Goal: Information Seeking & Learning: Learn about a topic

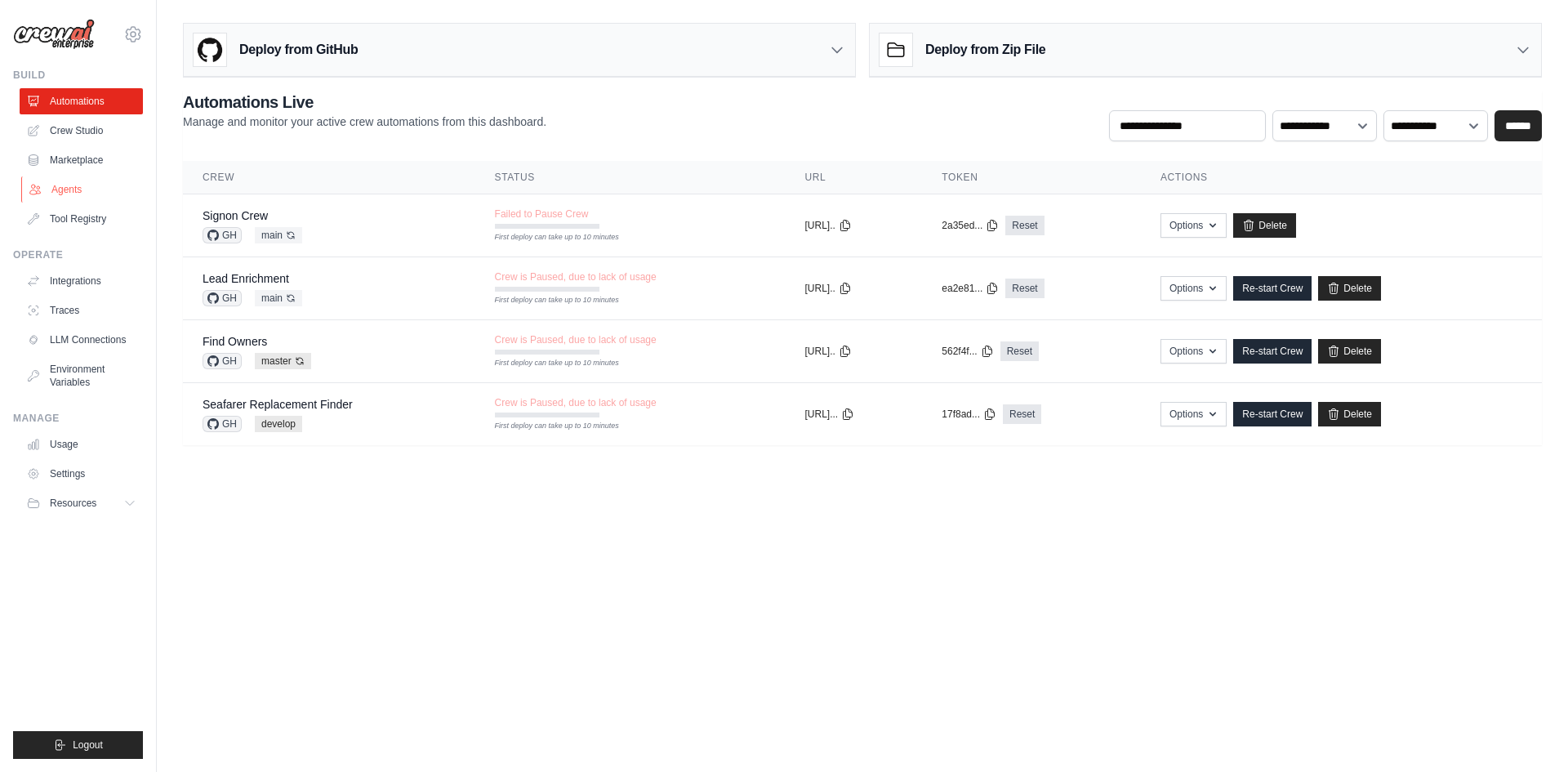
click at [70, 186] on link "Agents" at bounding box center [82, 188] width 123 height 26
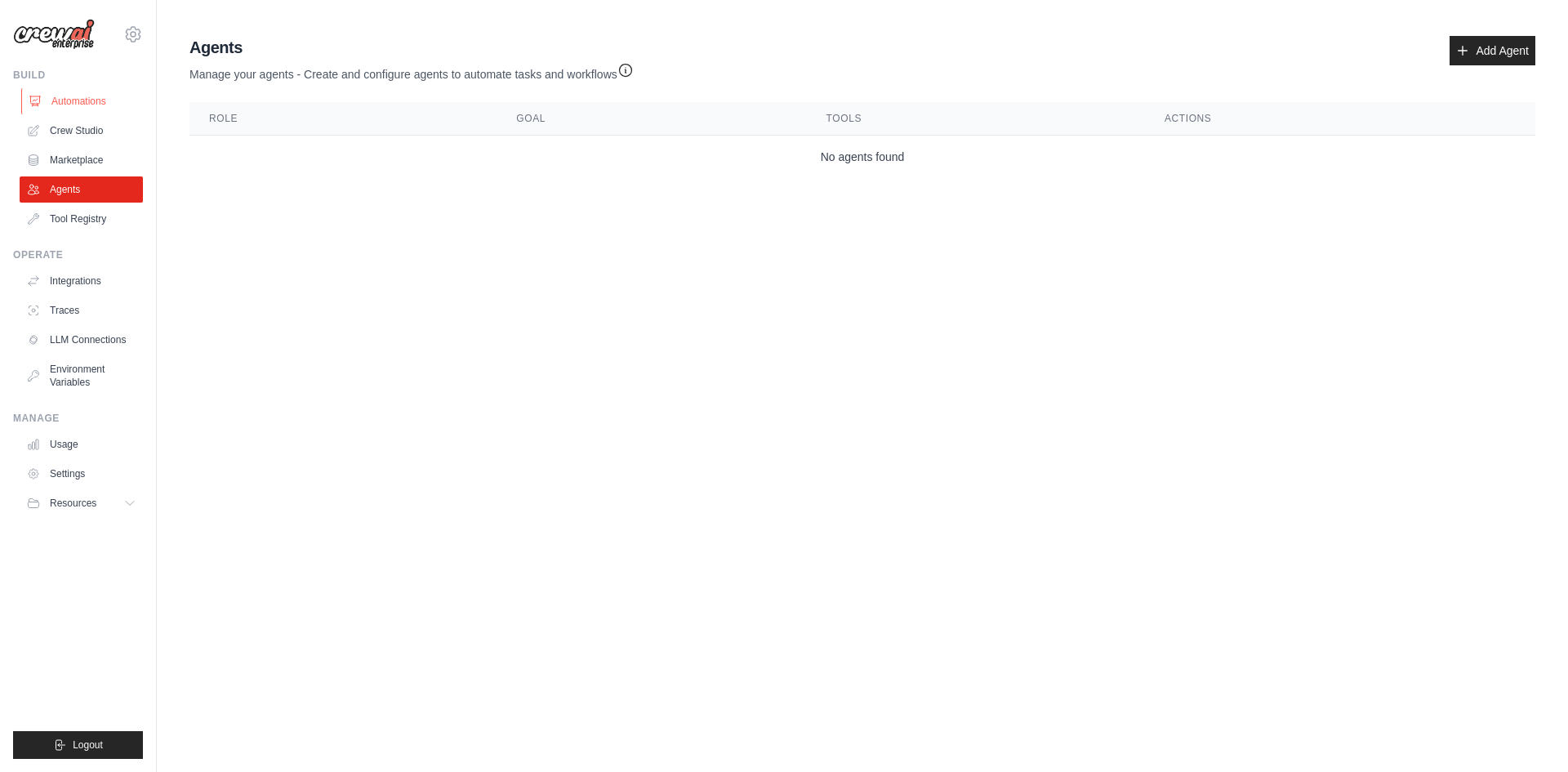
click at [76, 106] on link "Automations" at bounding box center [82, 100] width 123 height 26
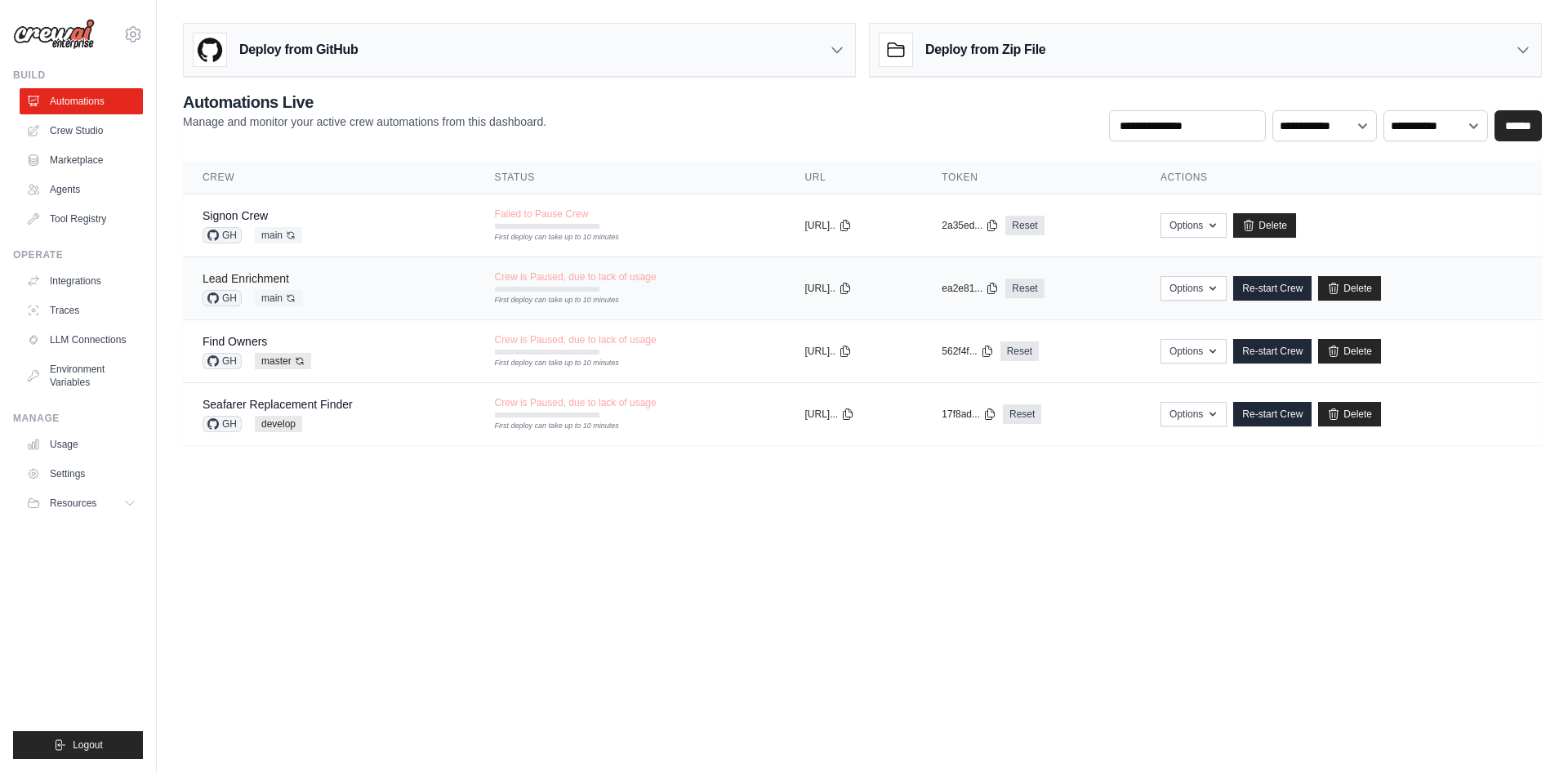
click at [242, 279] on link "Lead Enrichment" at bounding box center [246, 278] width 86 height 13
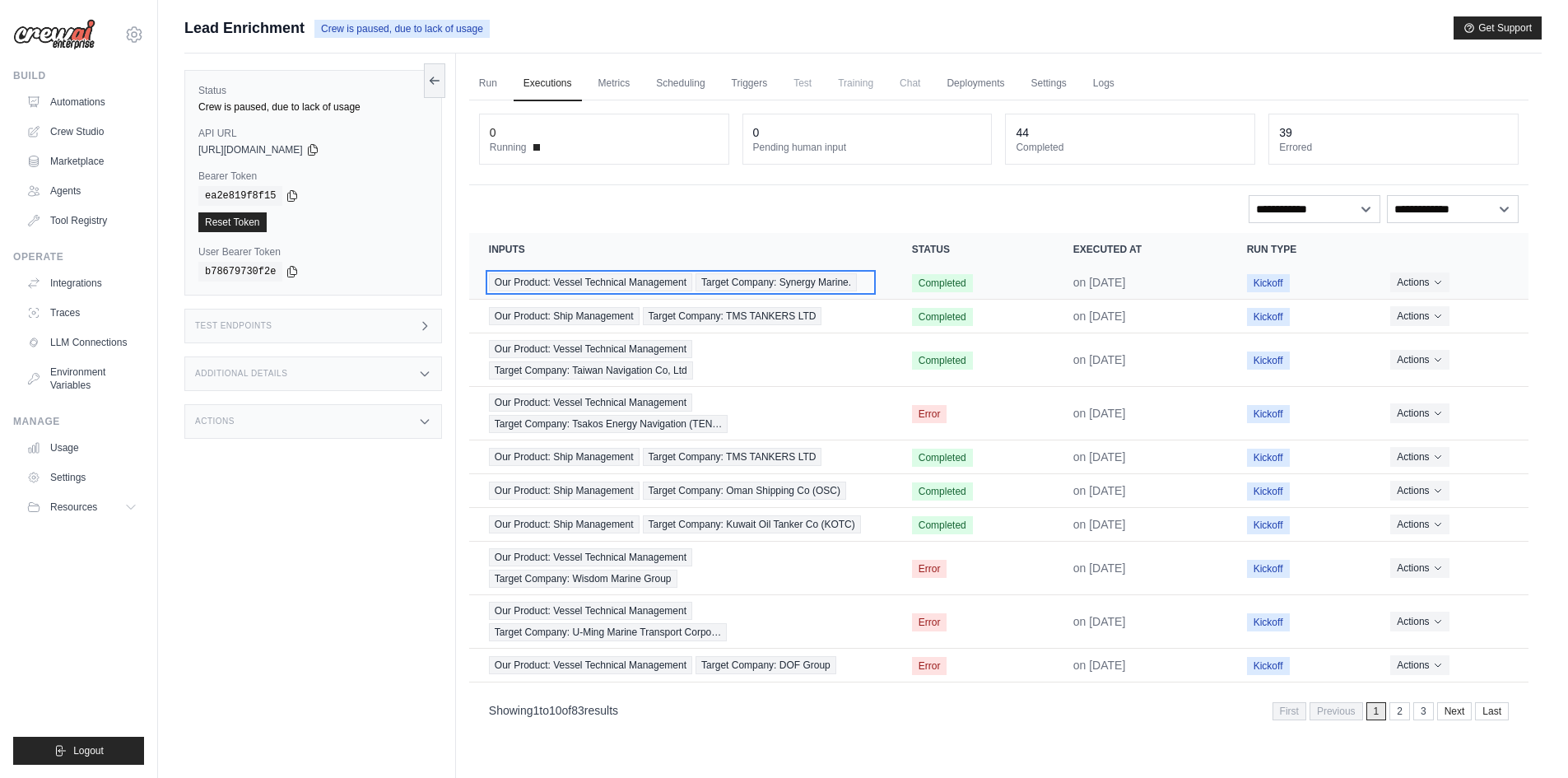
click at [620, 283] on span "Our Product: Vessel Technical Management" at bounding box center [590, 282] width 203 height 18
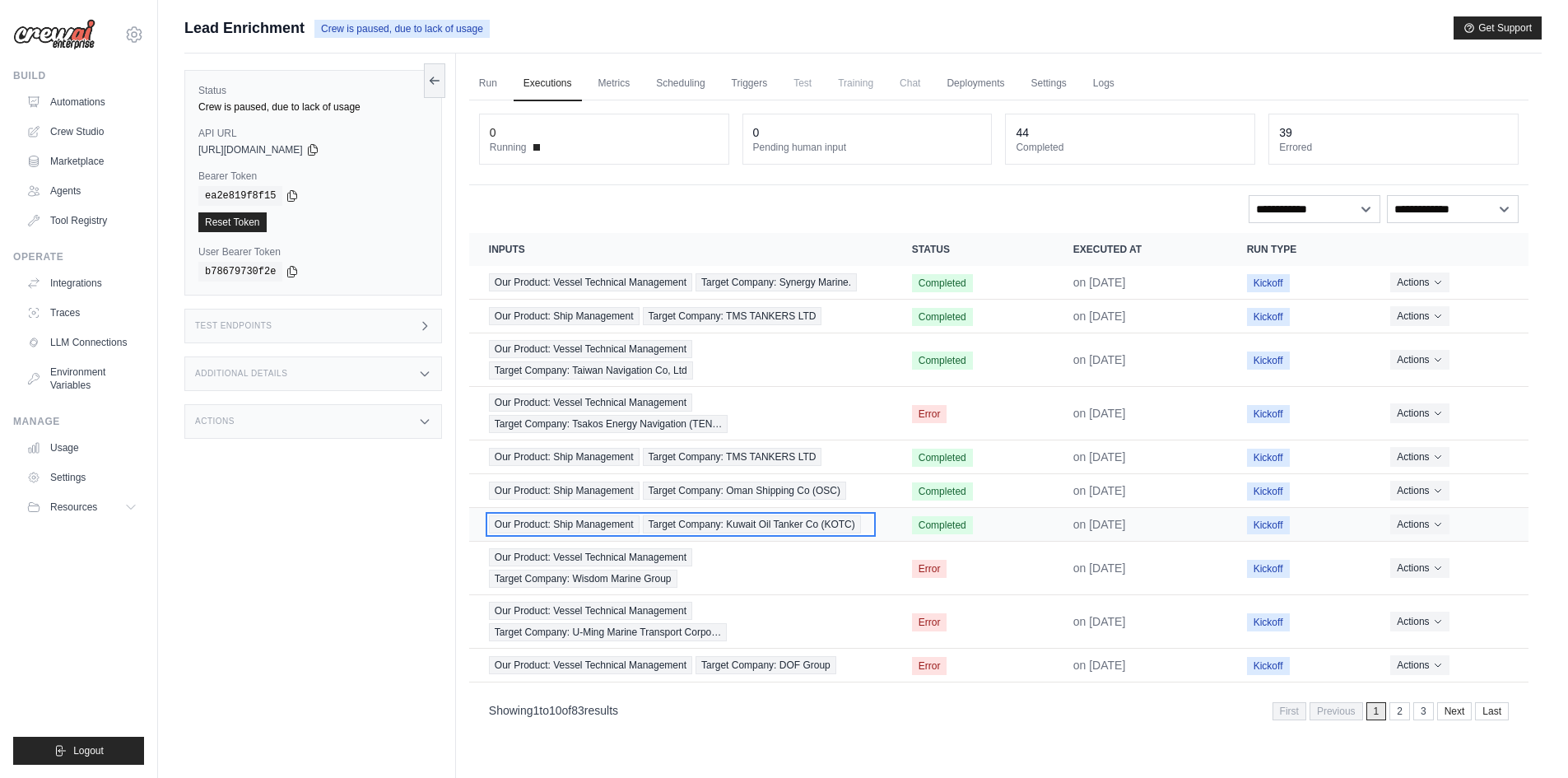
click at [707, 523] on span "Target Company: Kuwait Oil Tanker Co (KOTC)" at bounding box center [752, 523] width 218 height 18
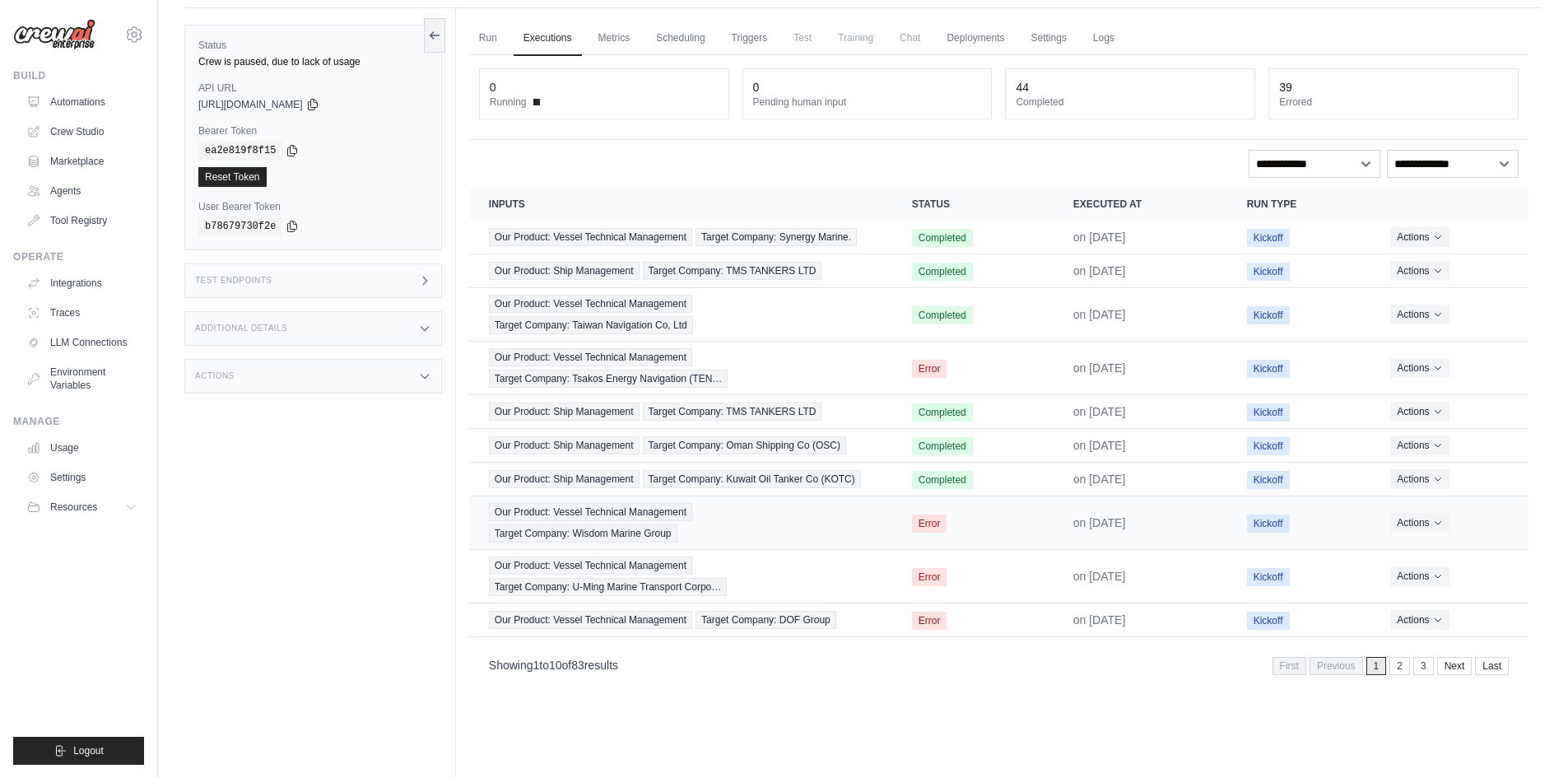
scroll to position [70, 0]
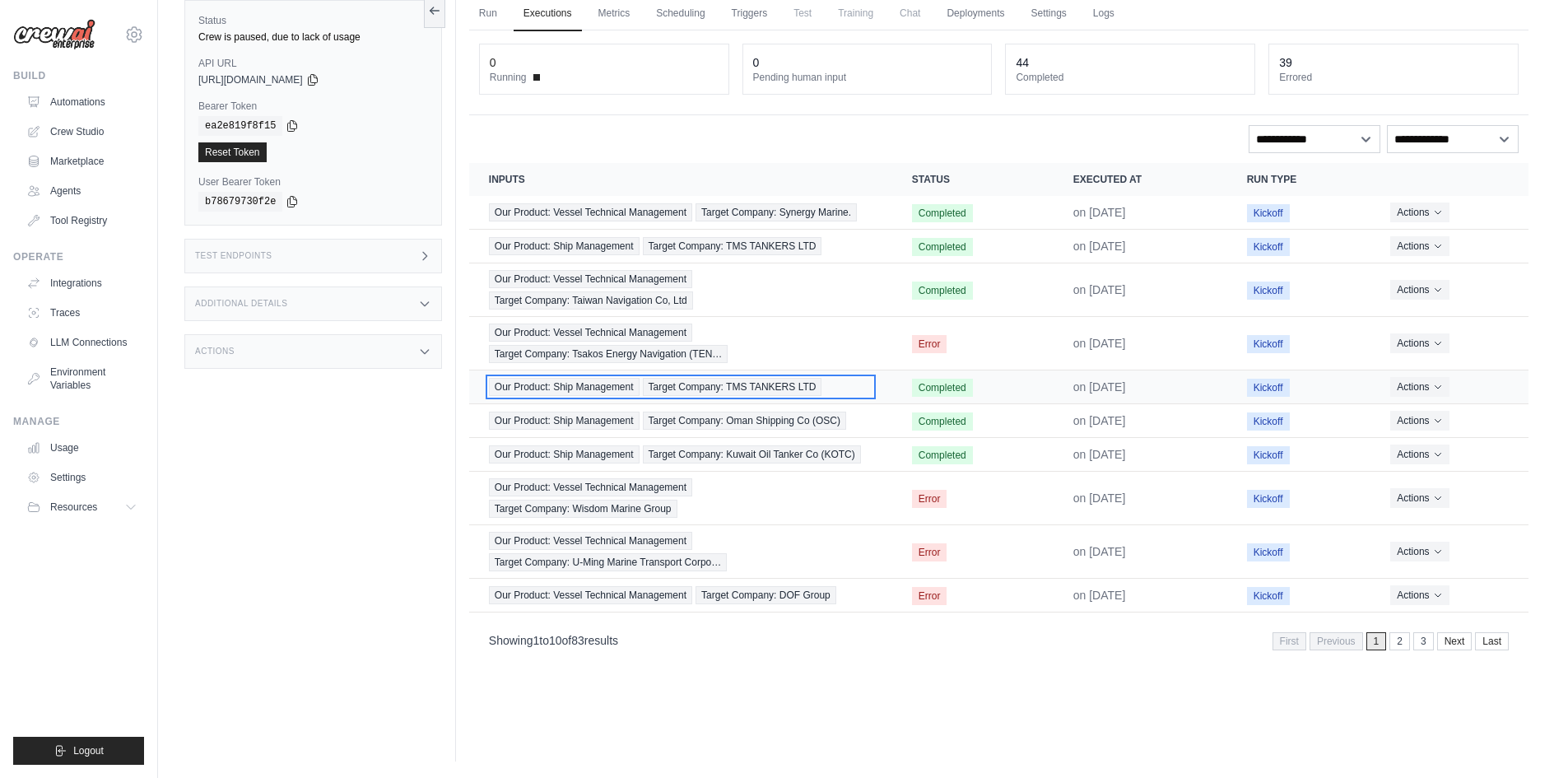
click at [696, 389] on span "Target Company: TMS TANKERS LTD" at bounding box center [733, 387] width 179 height 18
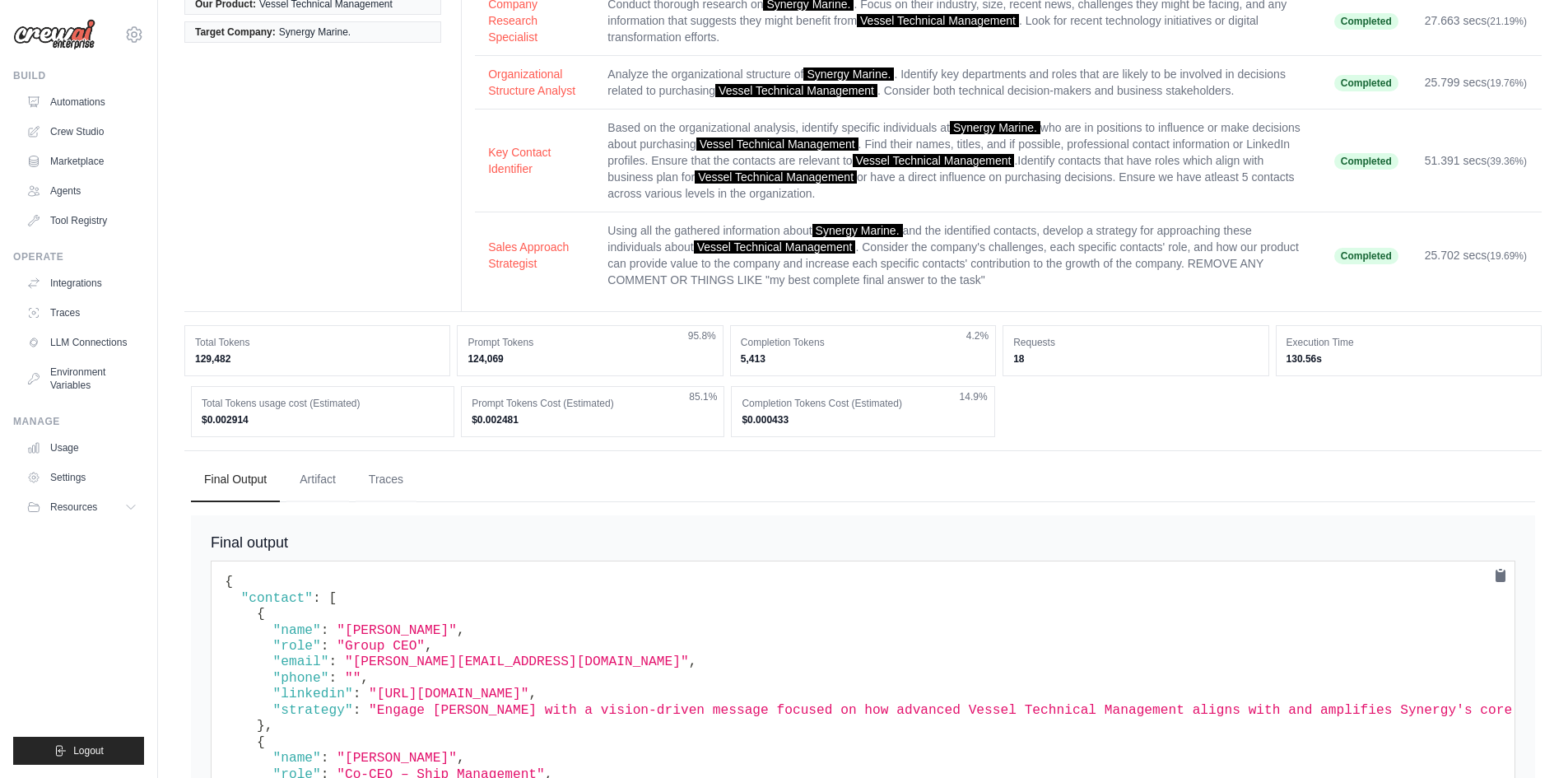
scroll to position [329, 0]
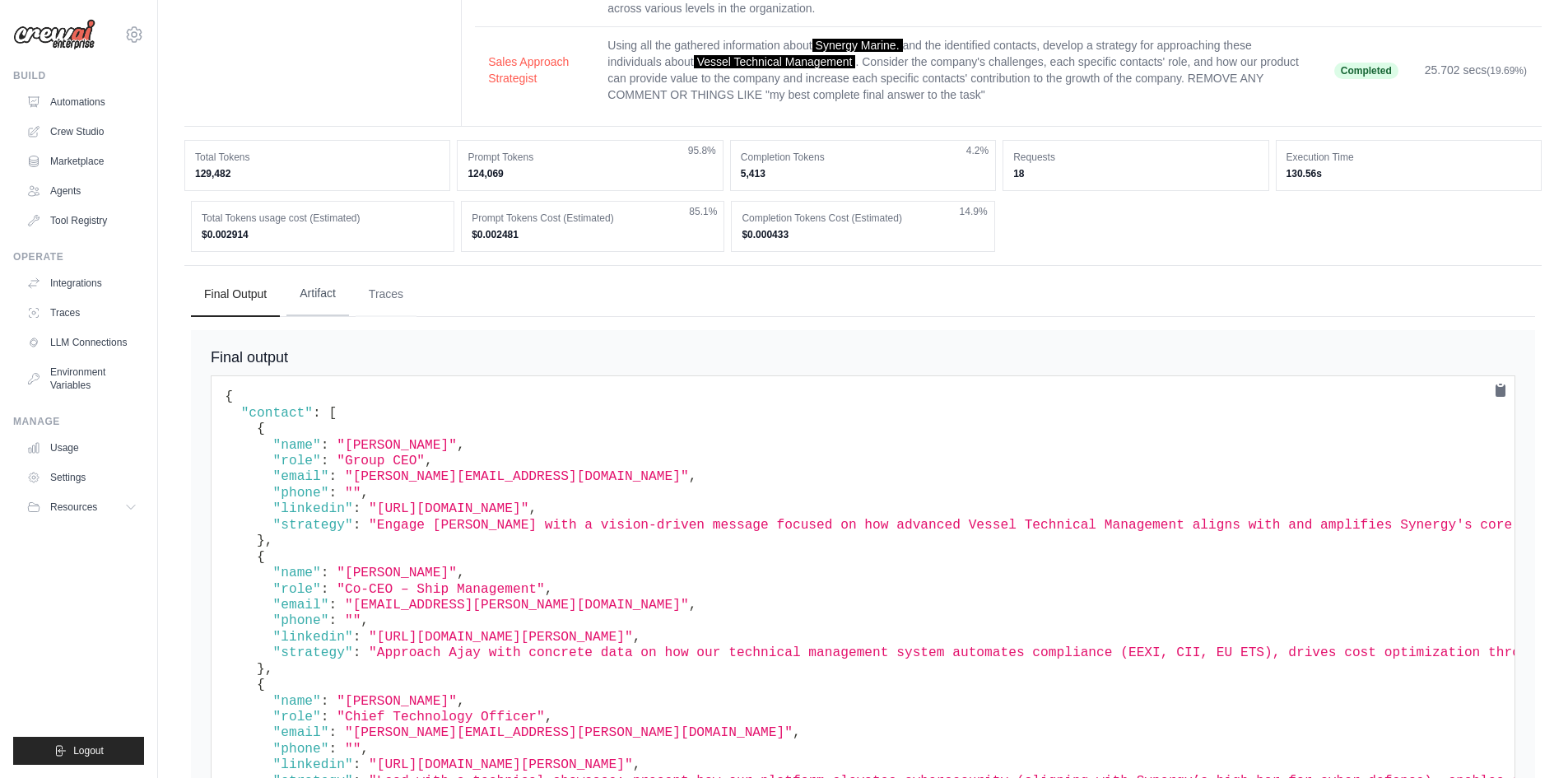
click at [298, 306] on button "Artifact" at bounding box center [317, 294] width 63 height 44
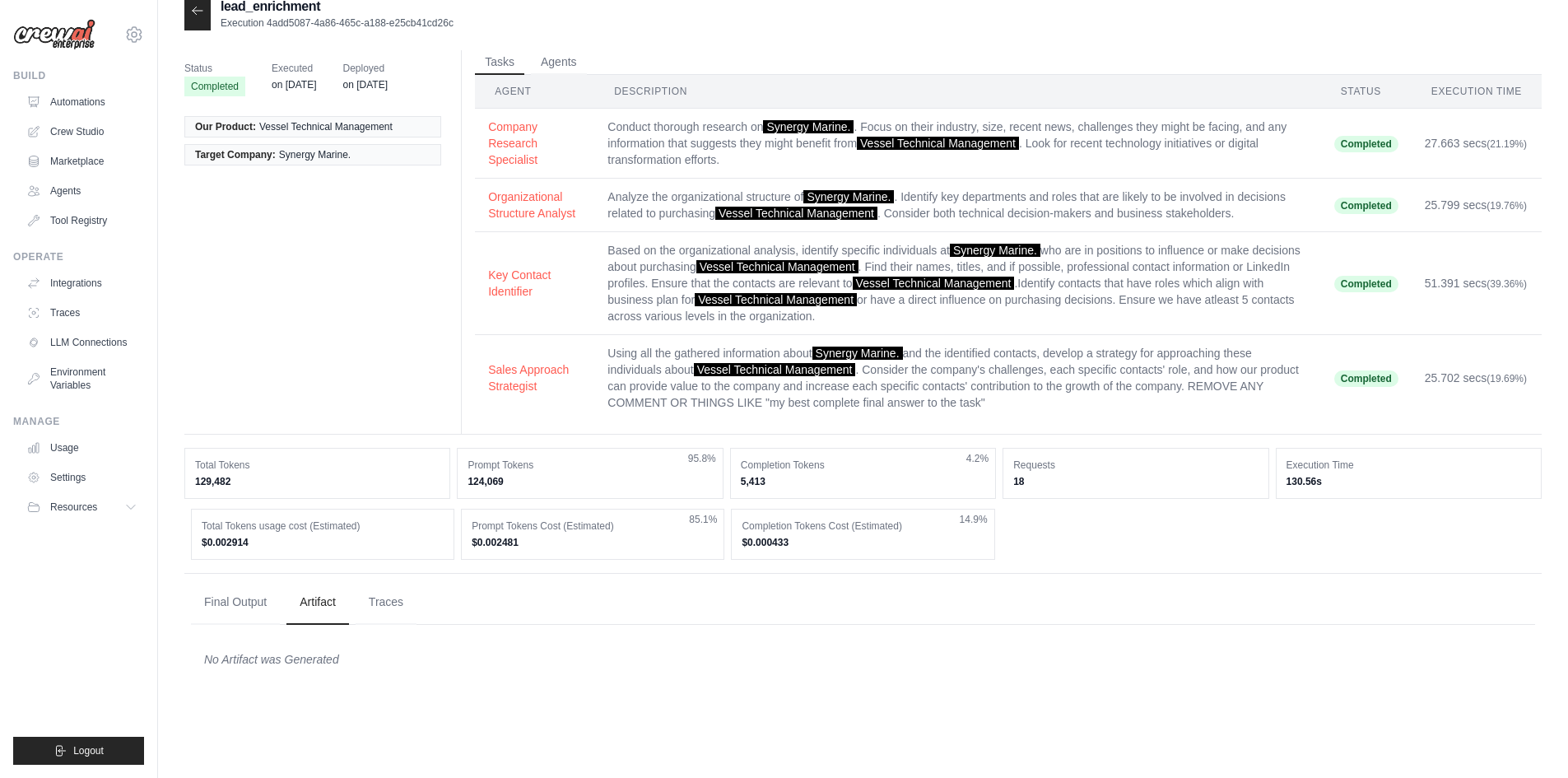
scroll to position [33, 0]
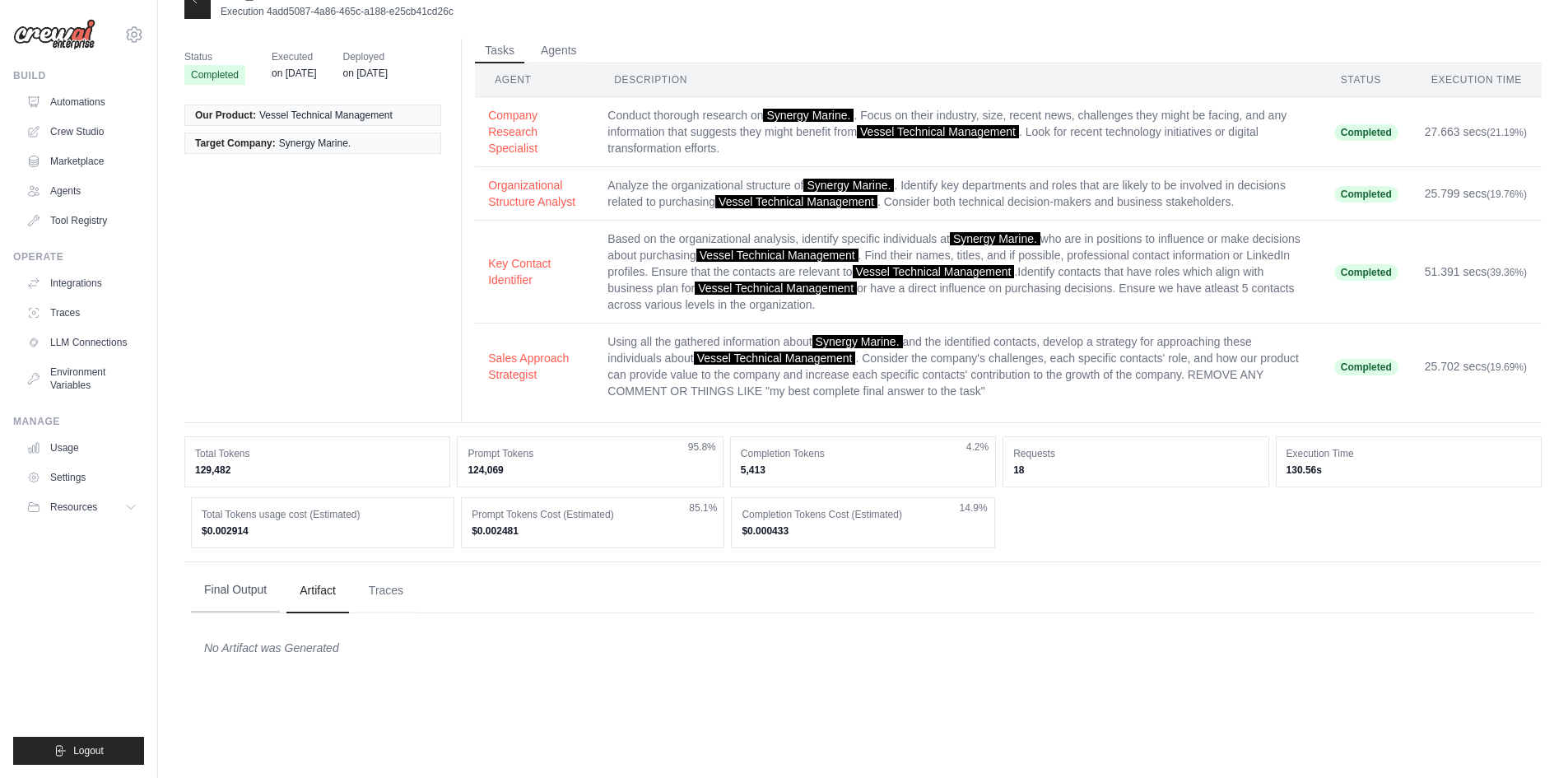
click at [221, 602] on button "Final Output" at bounding box center [235, 590] width 89 height 44
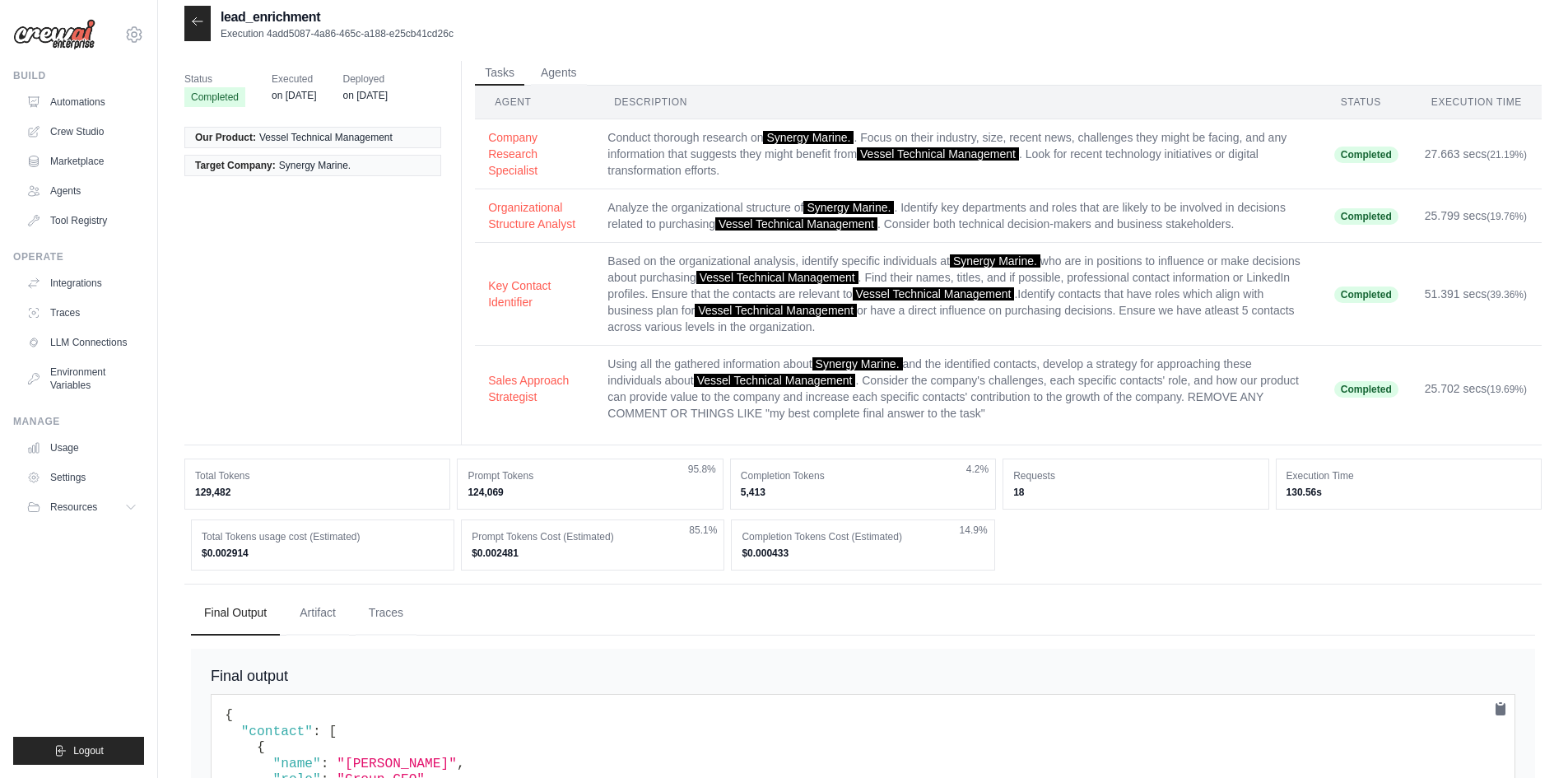
scroll to position [0, 0]
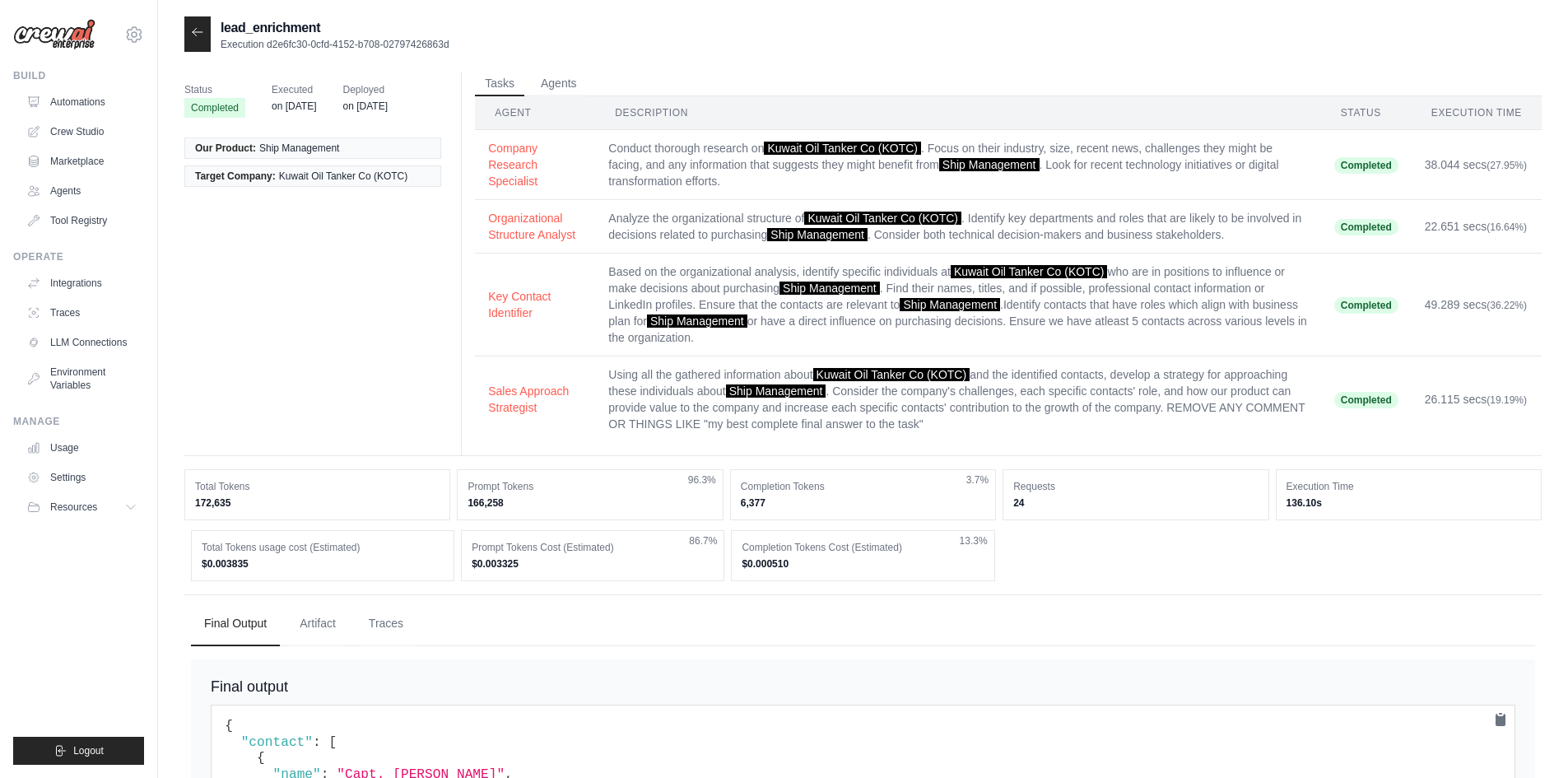
click at [1412, 160] on td "38.044 secs (27.95%)" at bounding box center [1476, 165] width 130 height 70
click at [508, 169] on button "Company Research Specialist" at bounding box center [534, 163] width 94 height 49
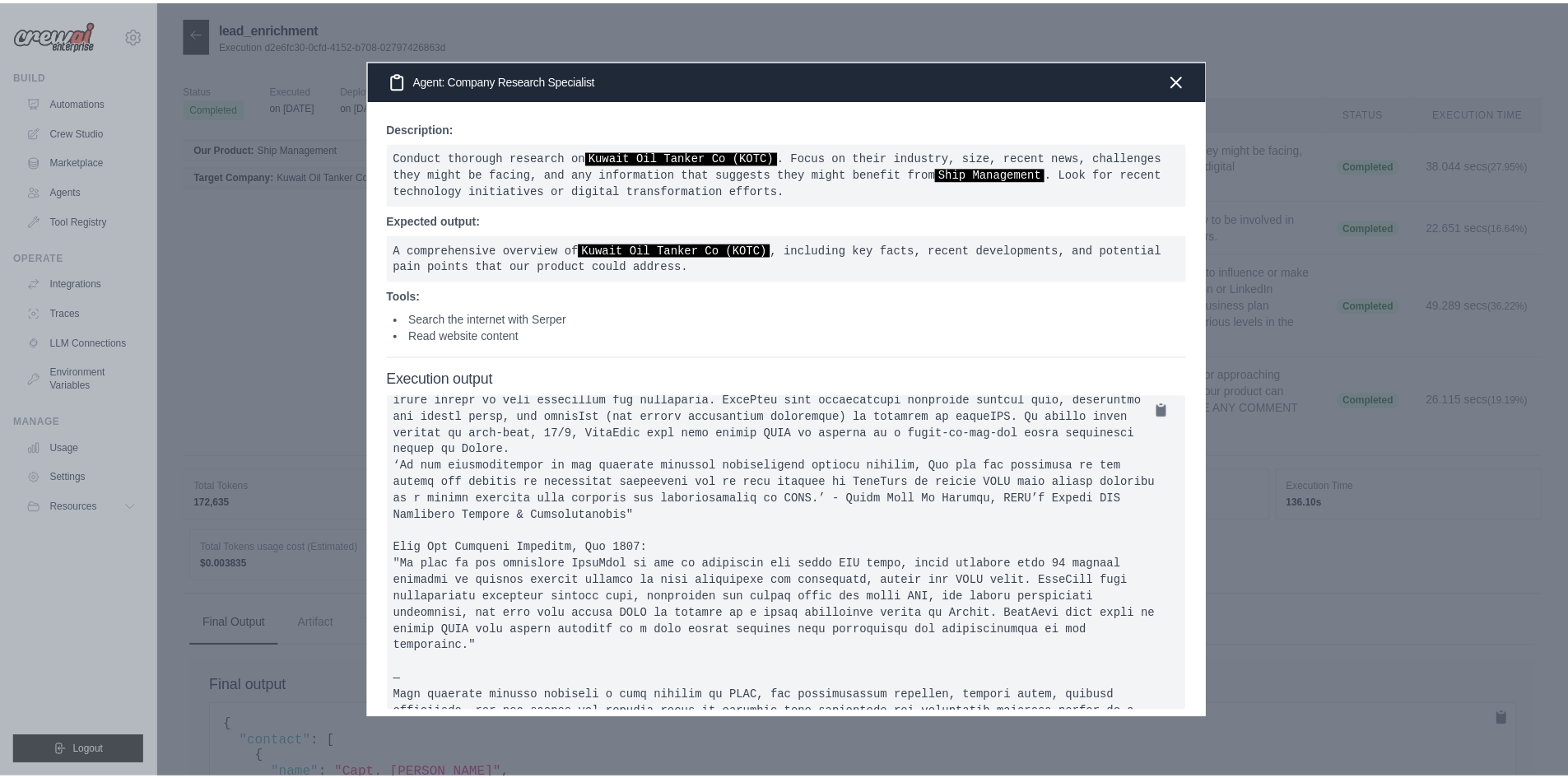
scroll to position [7, 0]
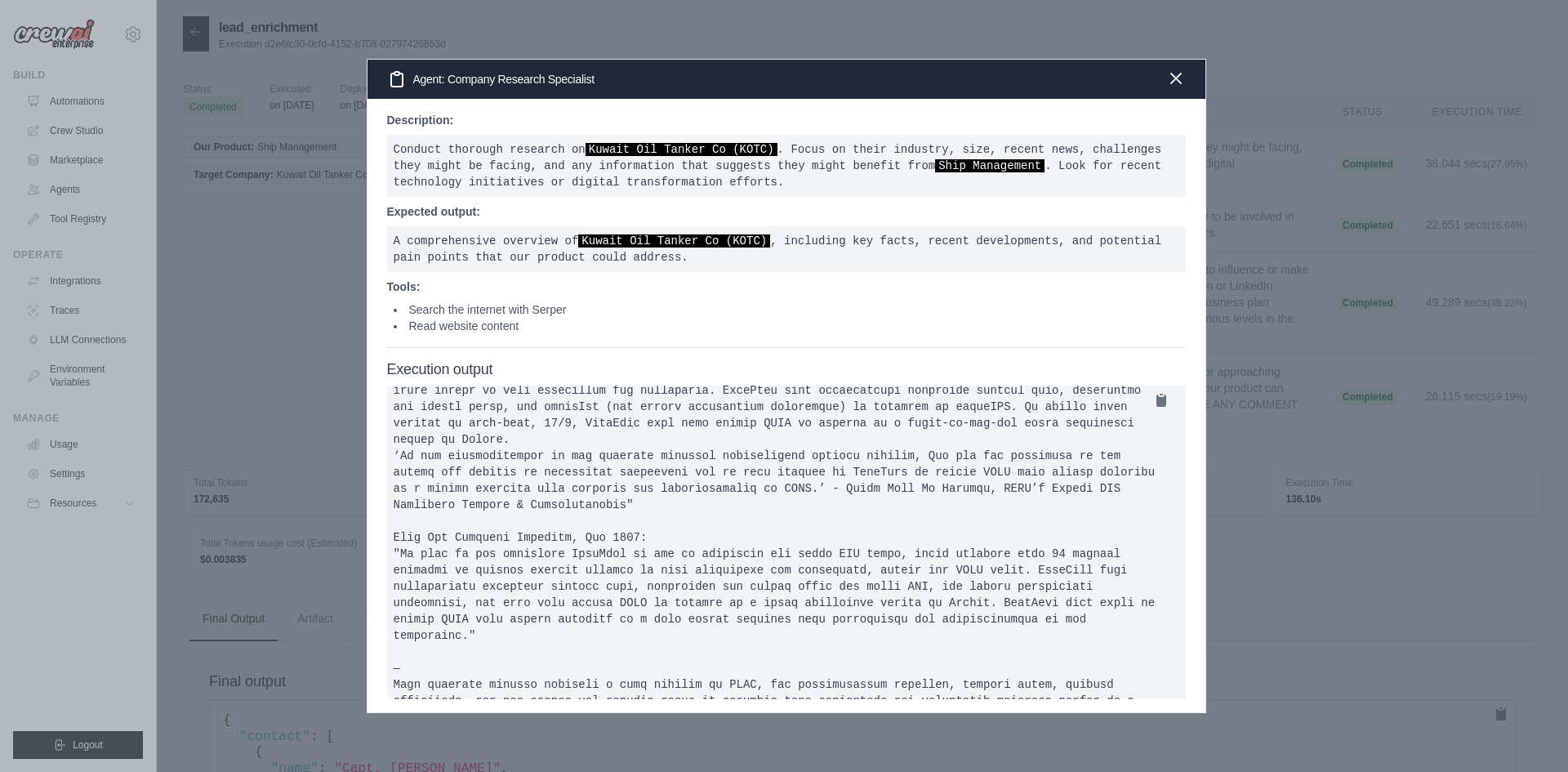
click at [1182, 75] on icon "button" at bounding box center [1176, 78] width 19 height 19
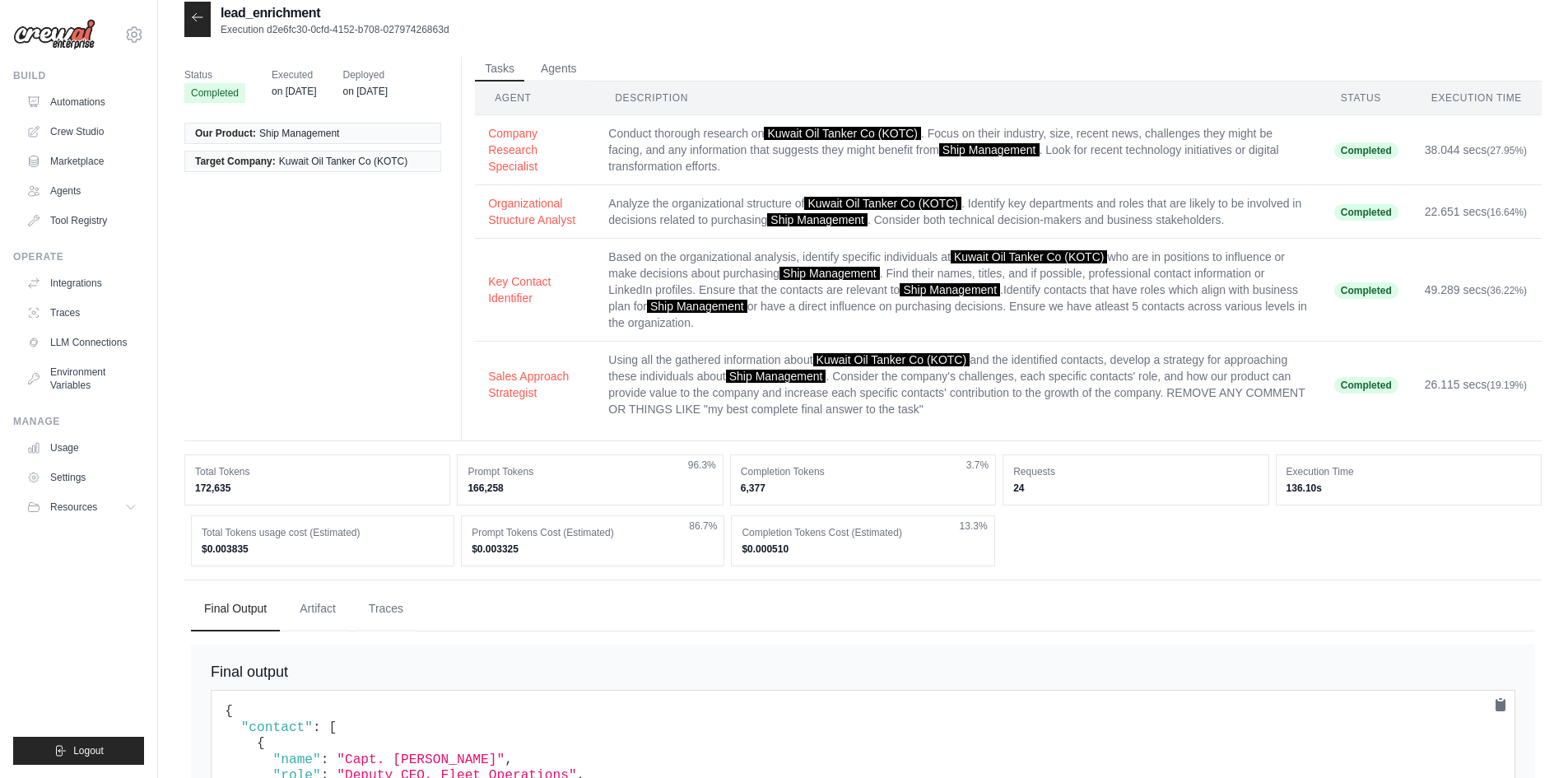
scroll to position [0, 0]
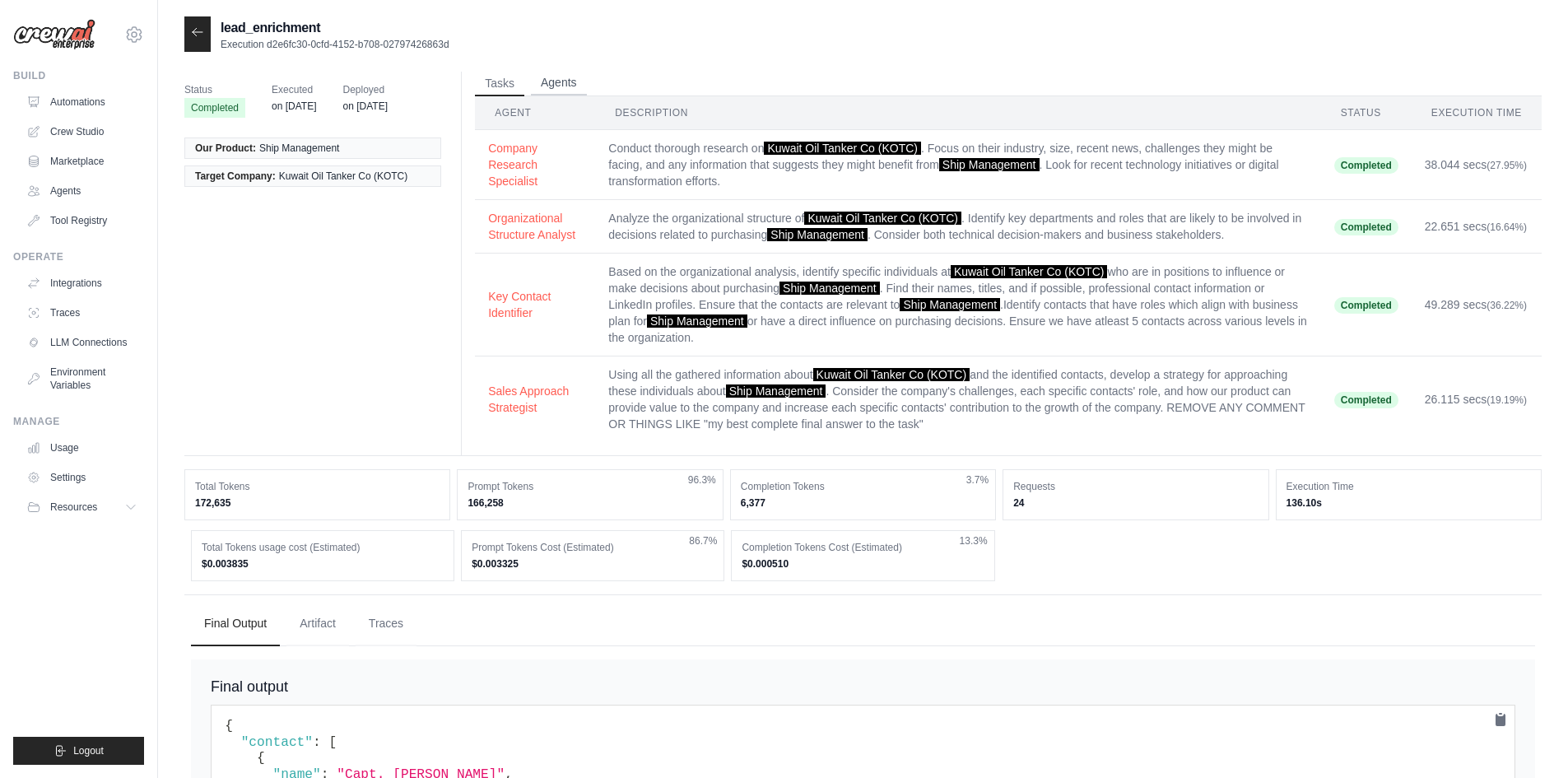
click at [555, 84] on button "Agents" at bounding box center [558, 83] width 56 height 25
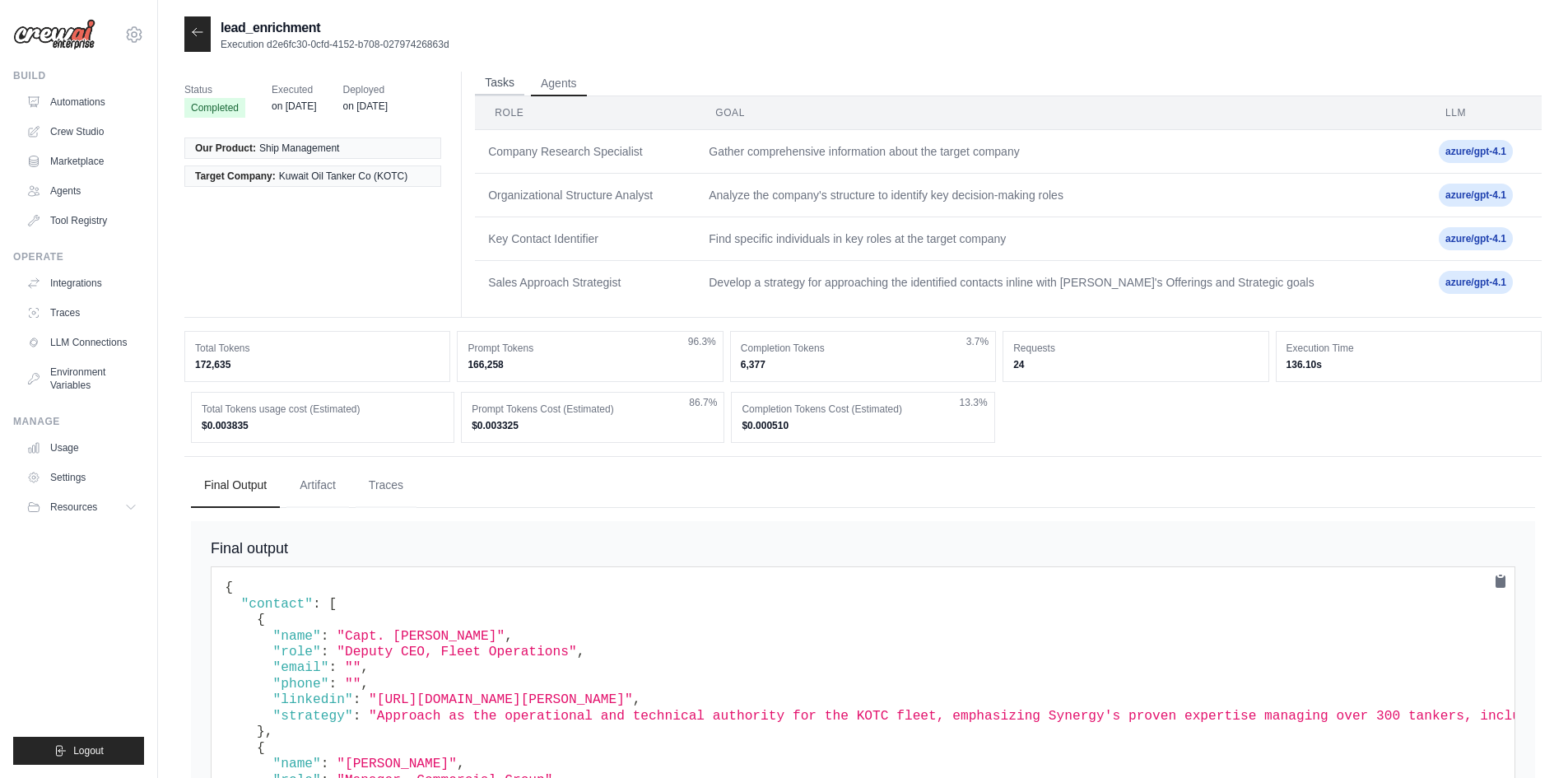
click at [493, 85] on button "Tasks" at bounding box center [499, 83] width 49 height 25
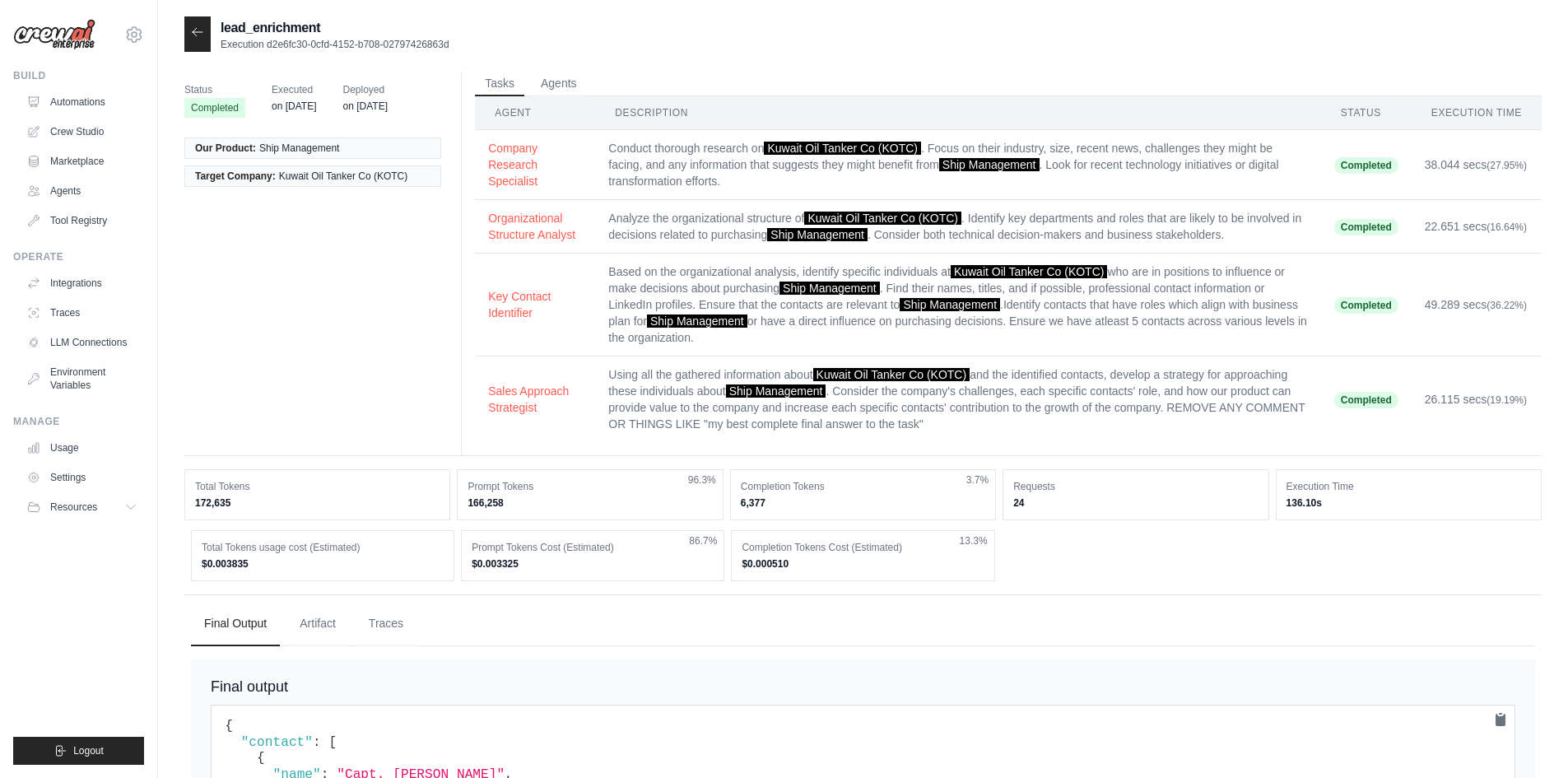
click at [744, 174] on td "Conduct thorough research on Kuwait Oil Tanker Co (KOTC) . Focus on their indus…" at bounding box center [958, 165] width 725 height 70
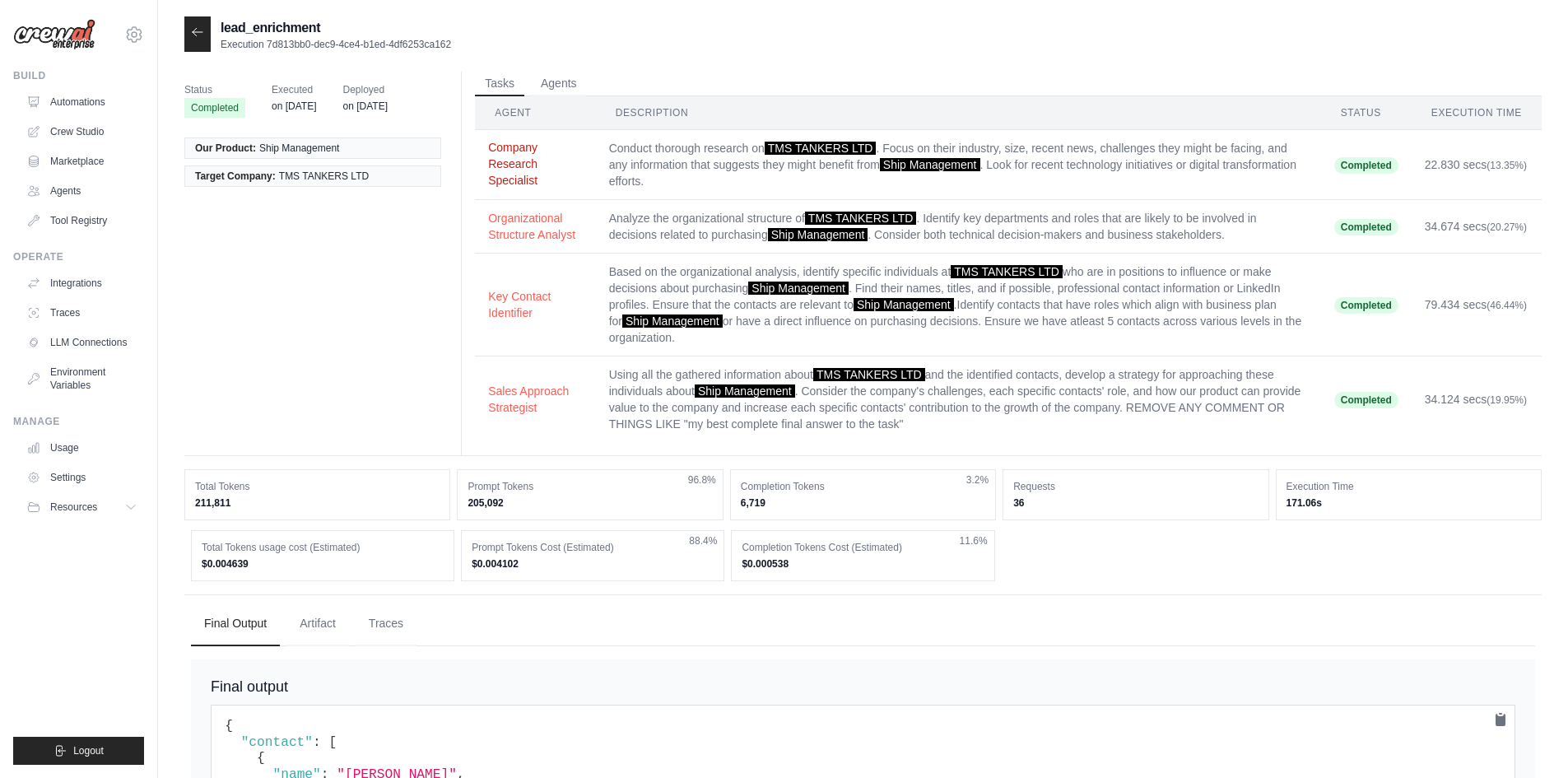
click at [524, 173] on button "Company Research Specialist" at bounding box center [535, 163] width 95 height 49
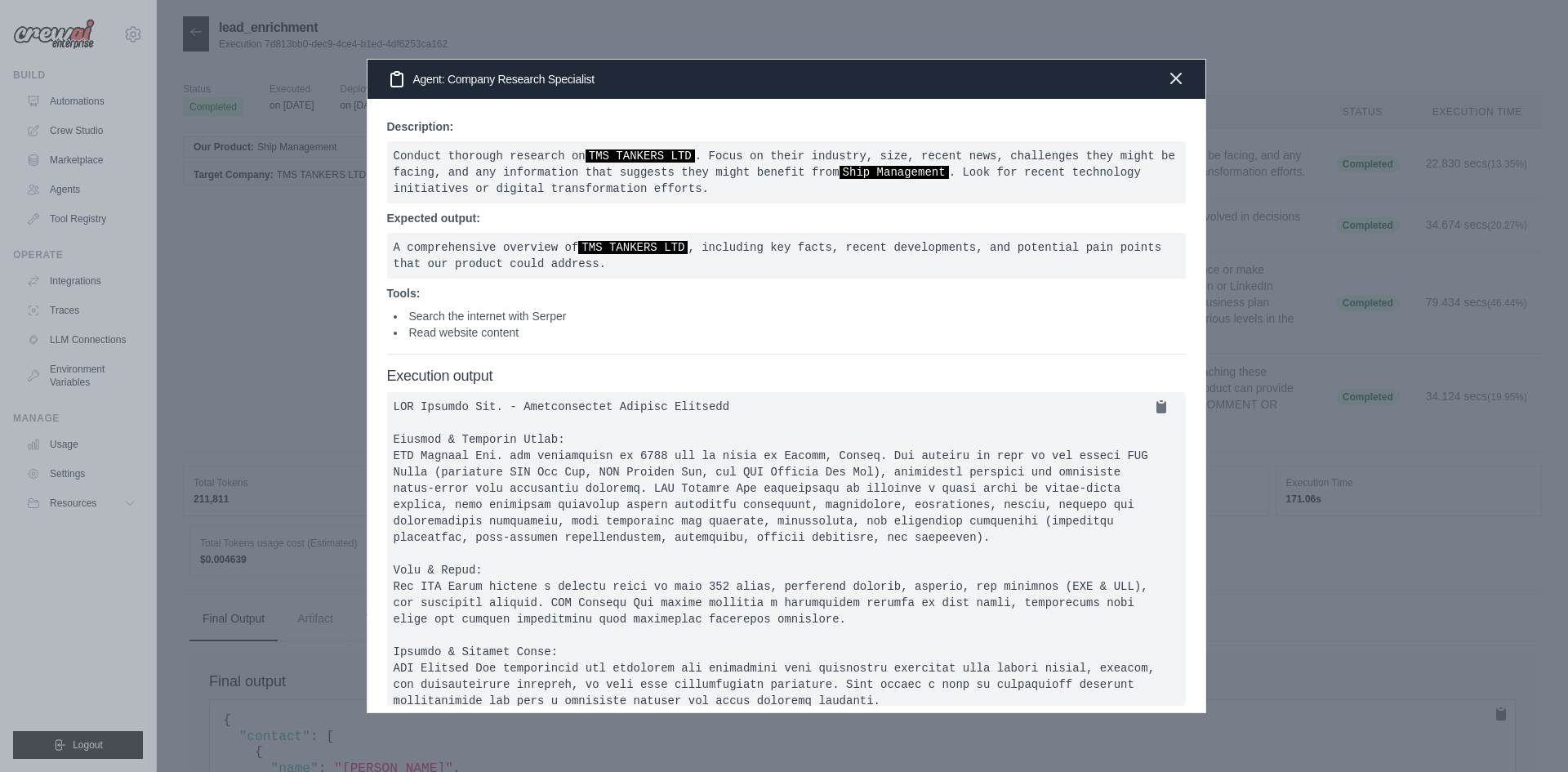
click at [1173, 78] on icon "button" at bounding box center [1176, 78] width 19 height 19
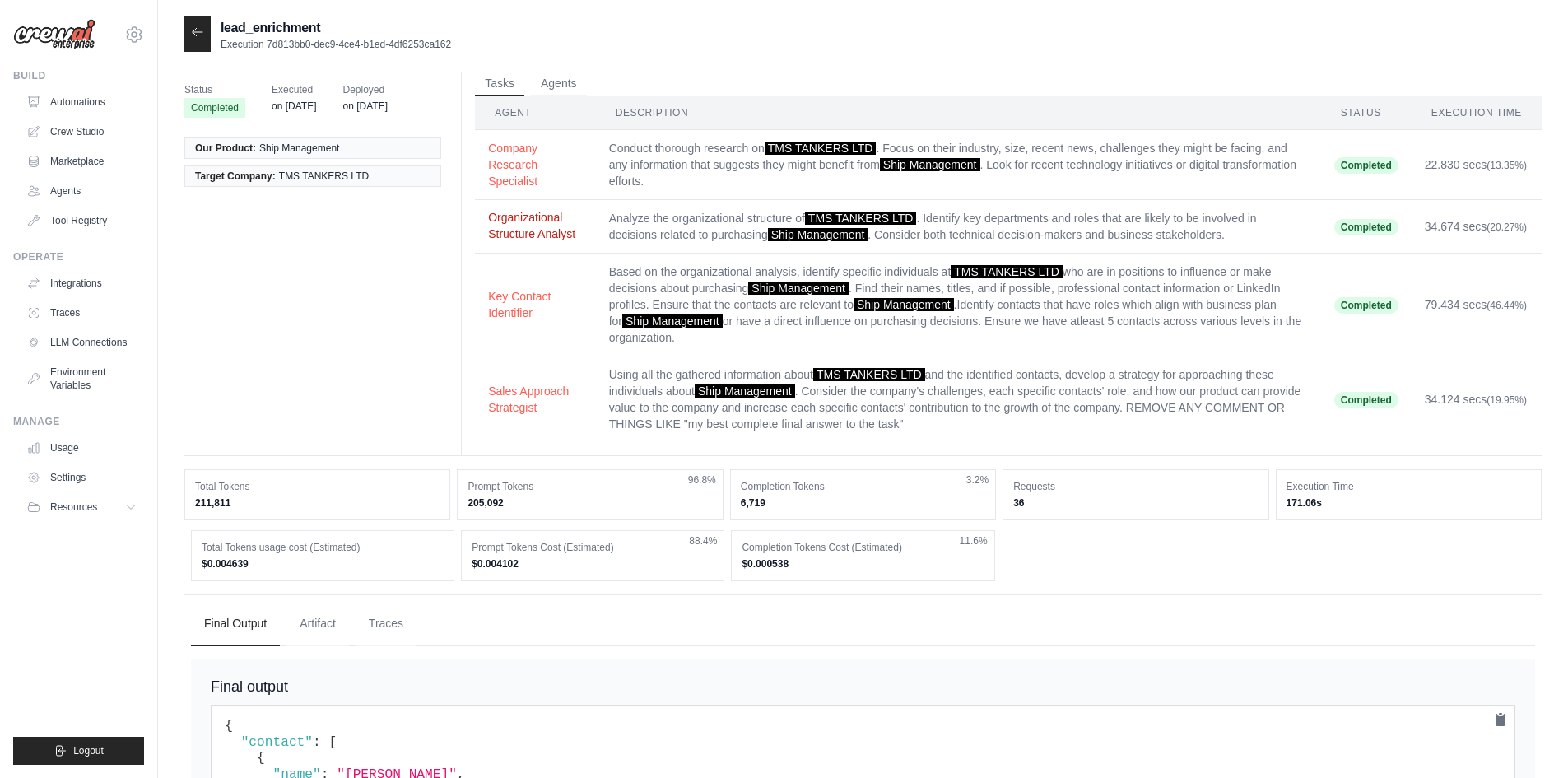
click at [522, 220] on button "Organizational Structure Analyst" at bounding box center [535, 226] width 95 height 33
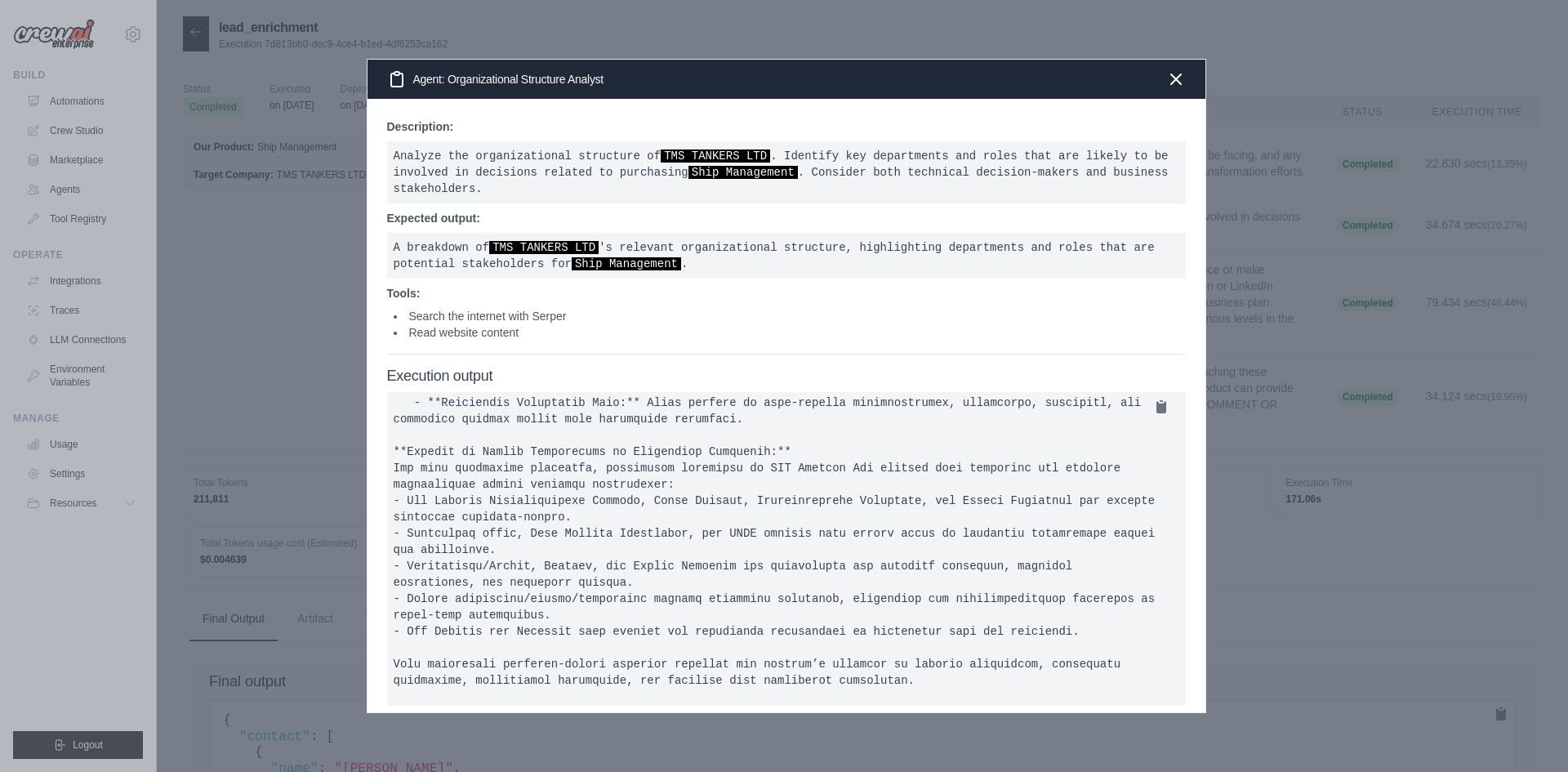
scroll to position [816, 0]
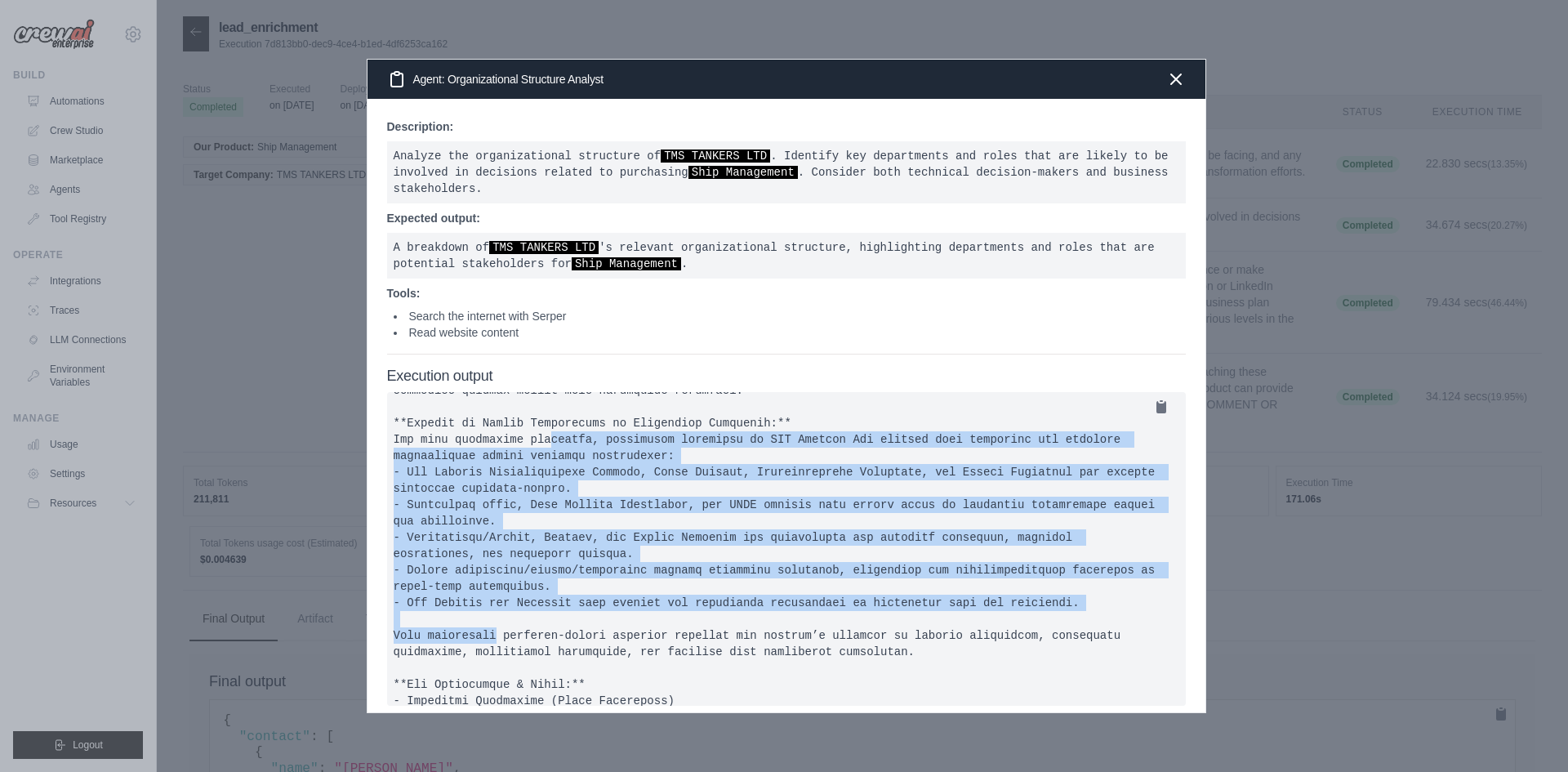
drag, startPoint x: 436, startPoint y: 434, endPoint x: 865, endPoint y: 609, distance: 463.3
click at [865, 609] on pre at bounding box center [786, 549] width 799 height 314
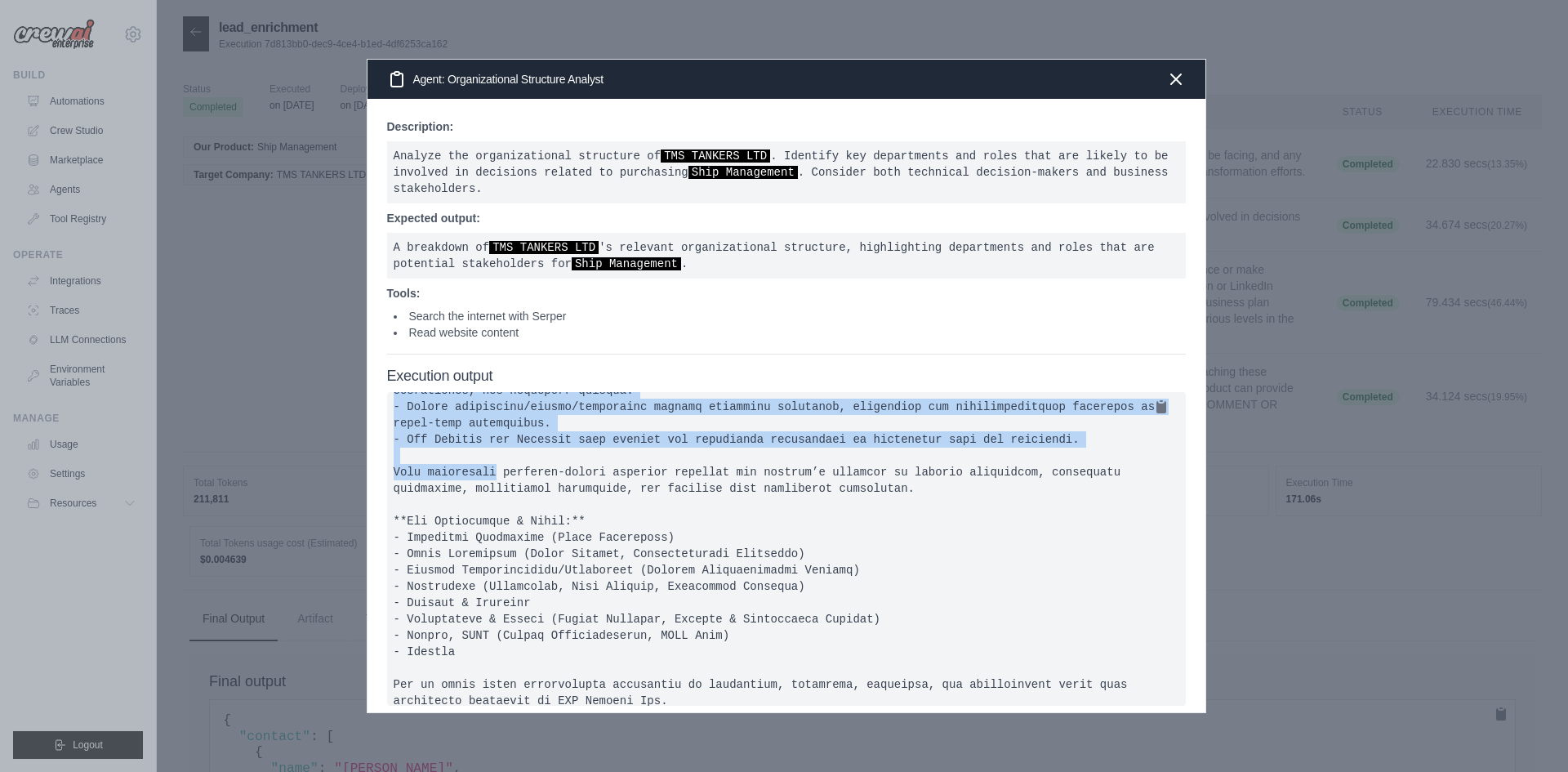
scroll to position [1039, 0]
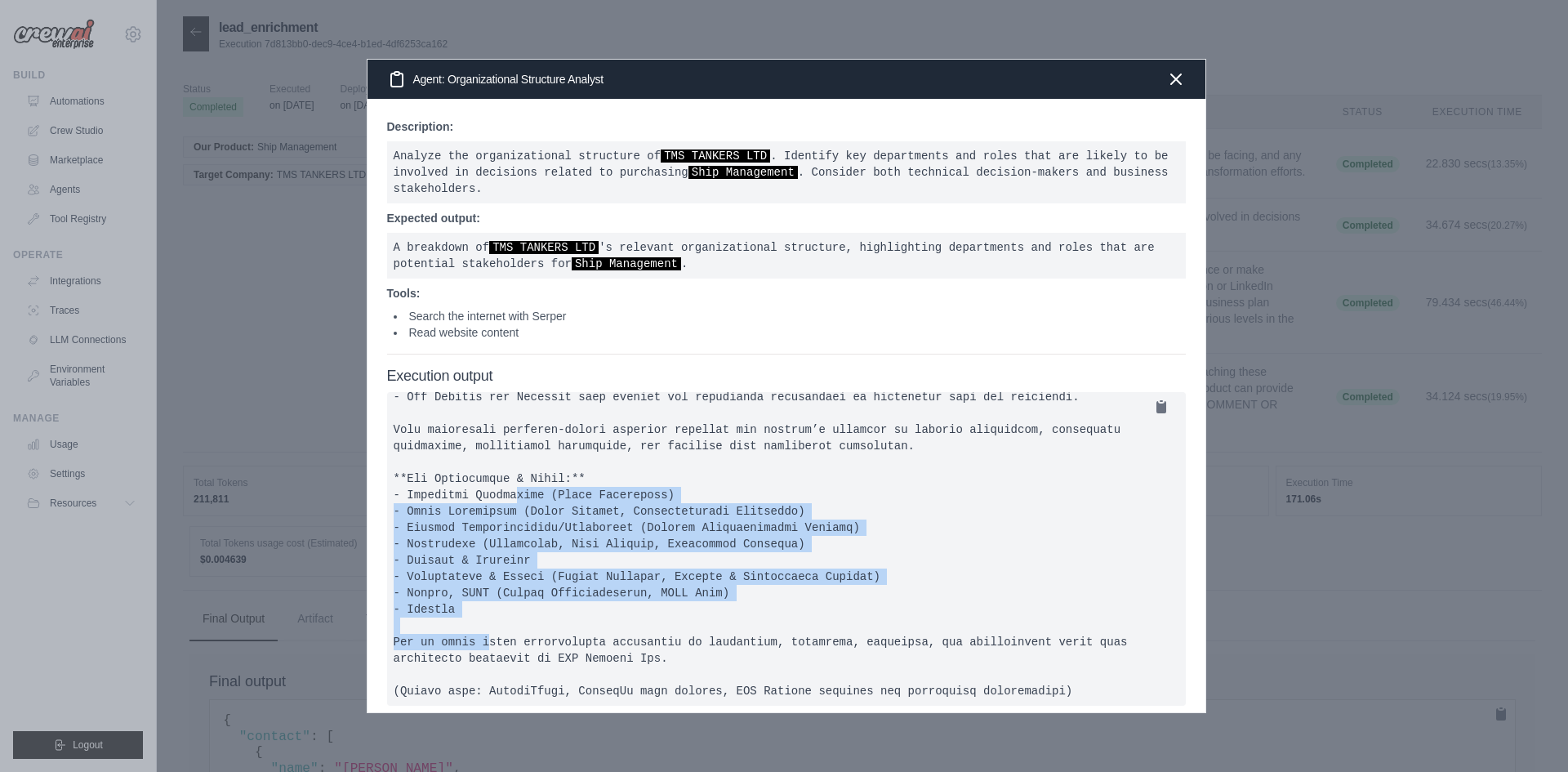
drag, startPoint x: 497, startPoint y: 577, endPoint x: 405, endPoint y: 461, distance: 148.1
click at [405, 461] on pre at bounding box center [786, 549] width 799 height 314
click at [1183, 79] on icon "button" at bounding box center [1176, 78] width 19 height 19
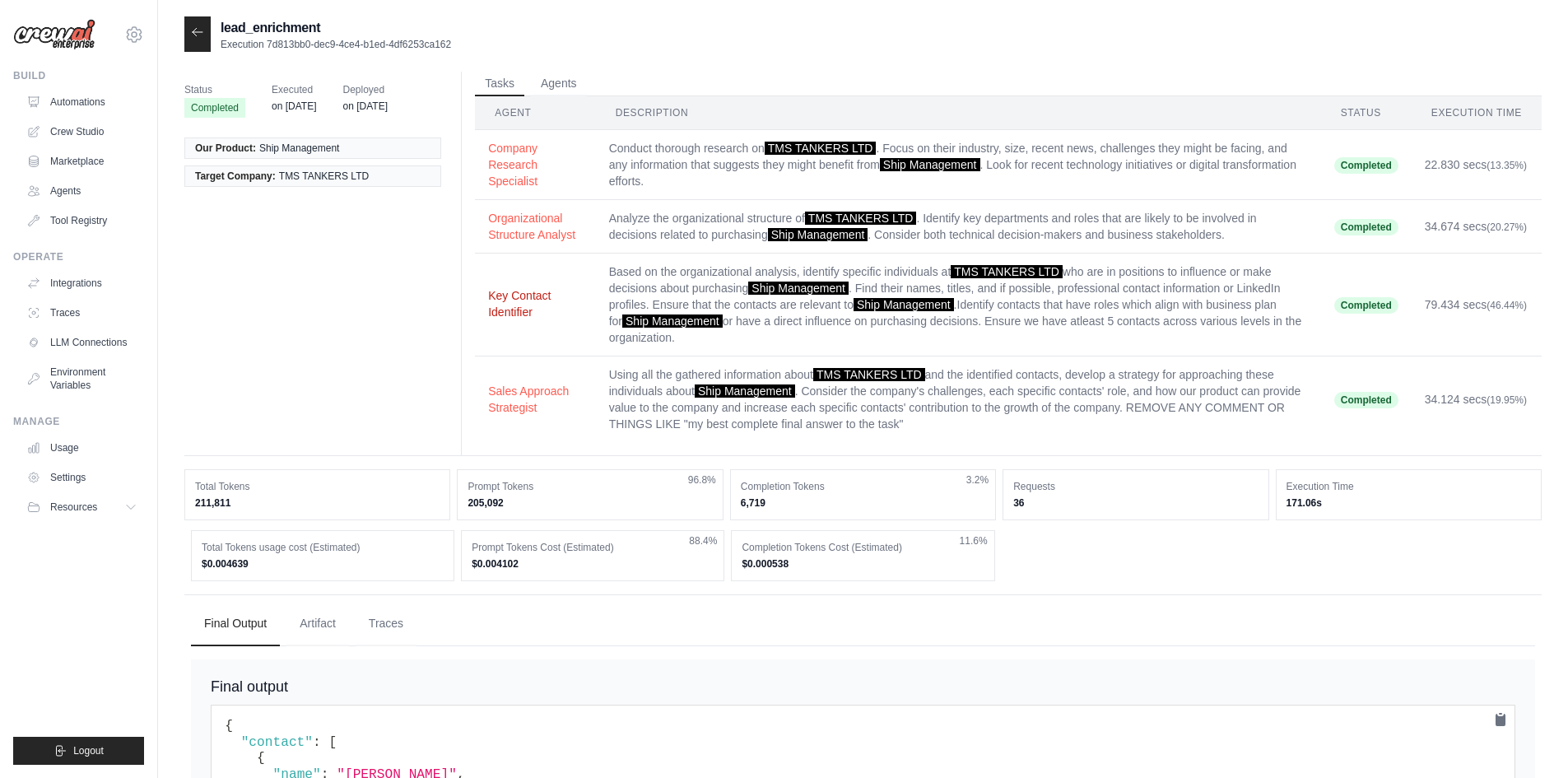
click at [535, 317] on button "Key Contact Identifier" at bounding box center [535, 304] width 95 height 33
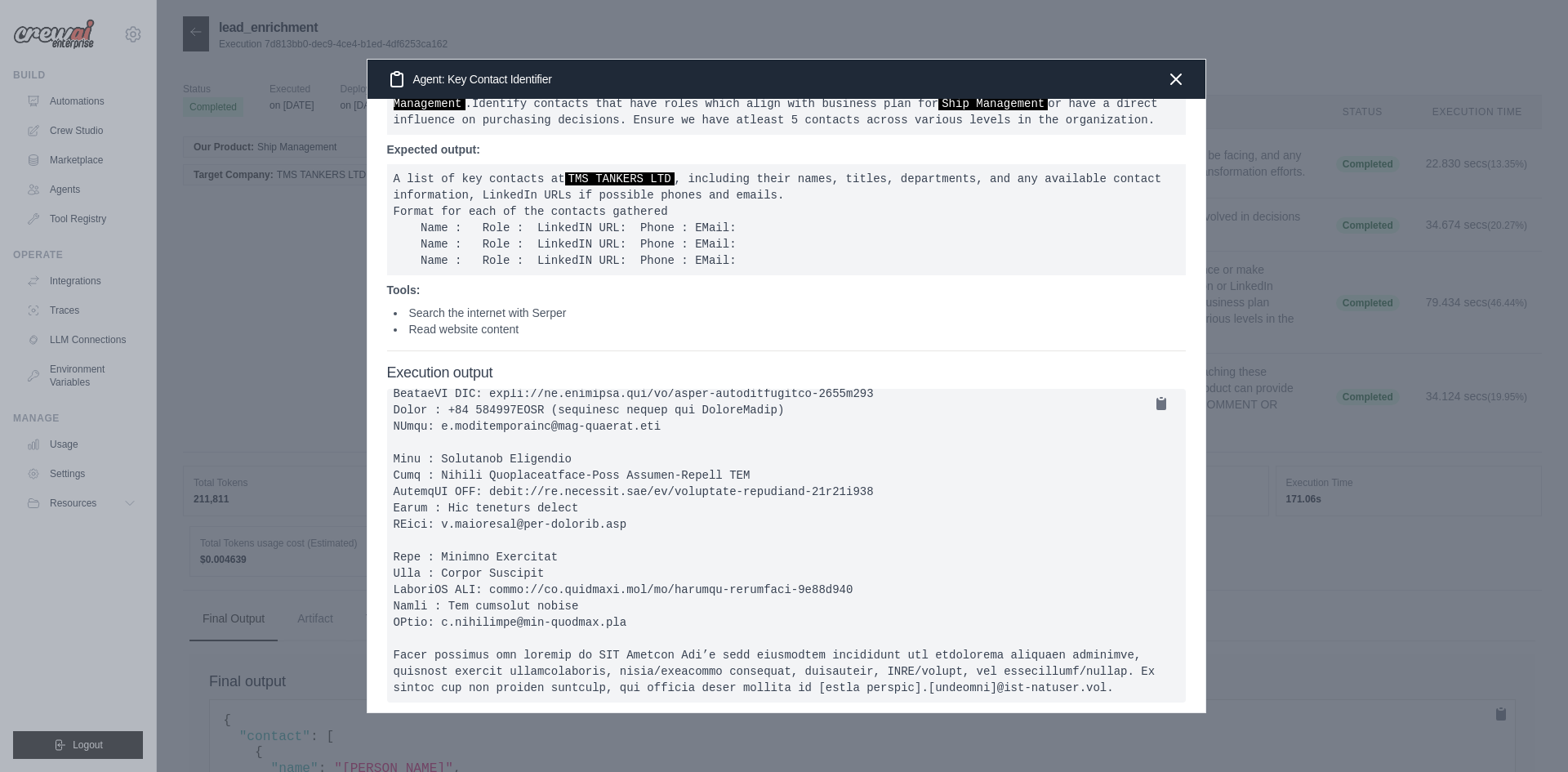
scroll to position [104, 0]
click at [1174, 79] on icon "button" at bounding box center [1176, 78] width 10 height 10
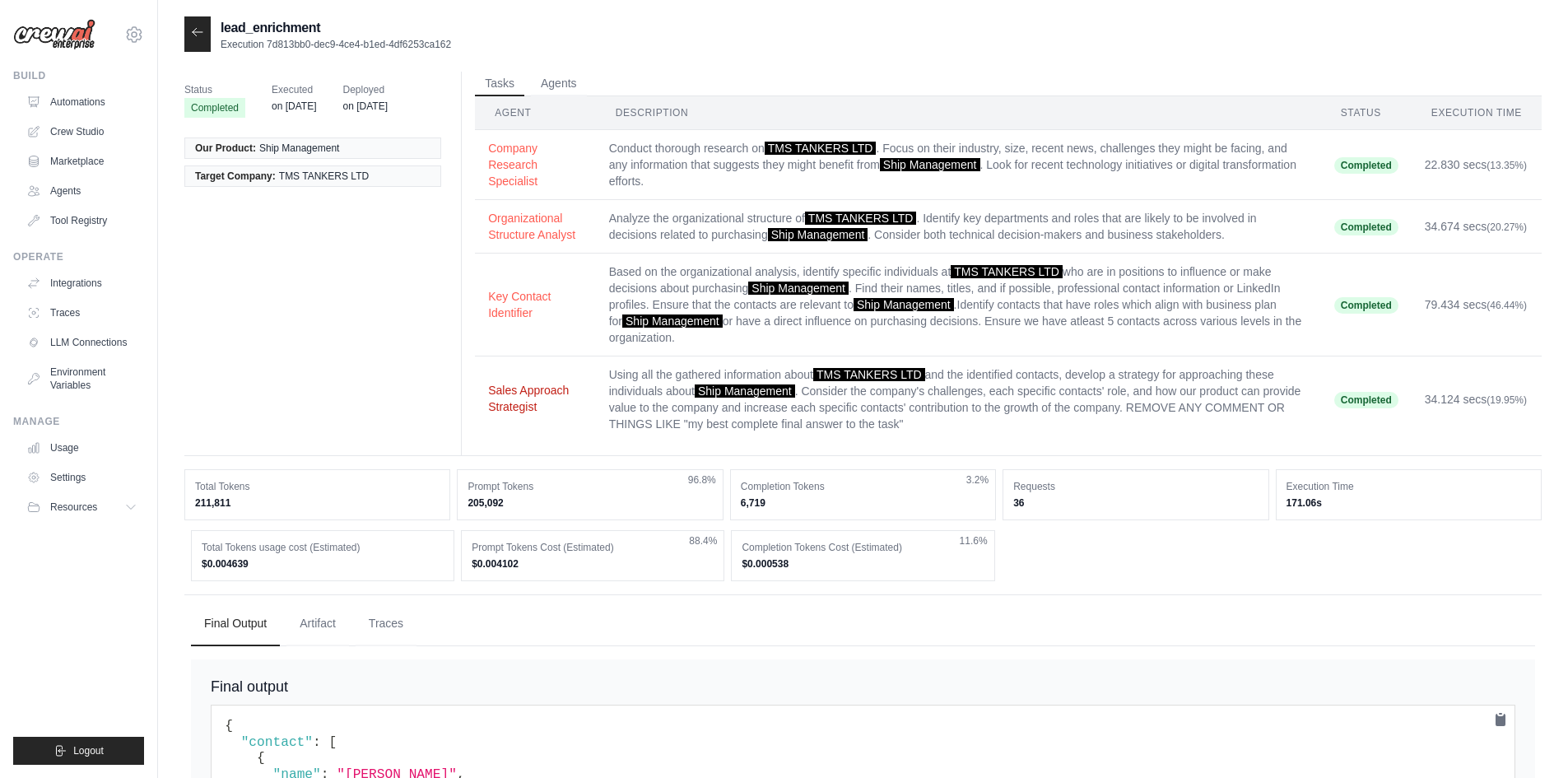
click at [502, 395] on button "Sales Approach Strategist" at bounding box center [535, 398] width 95 height 33
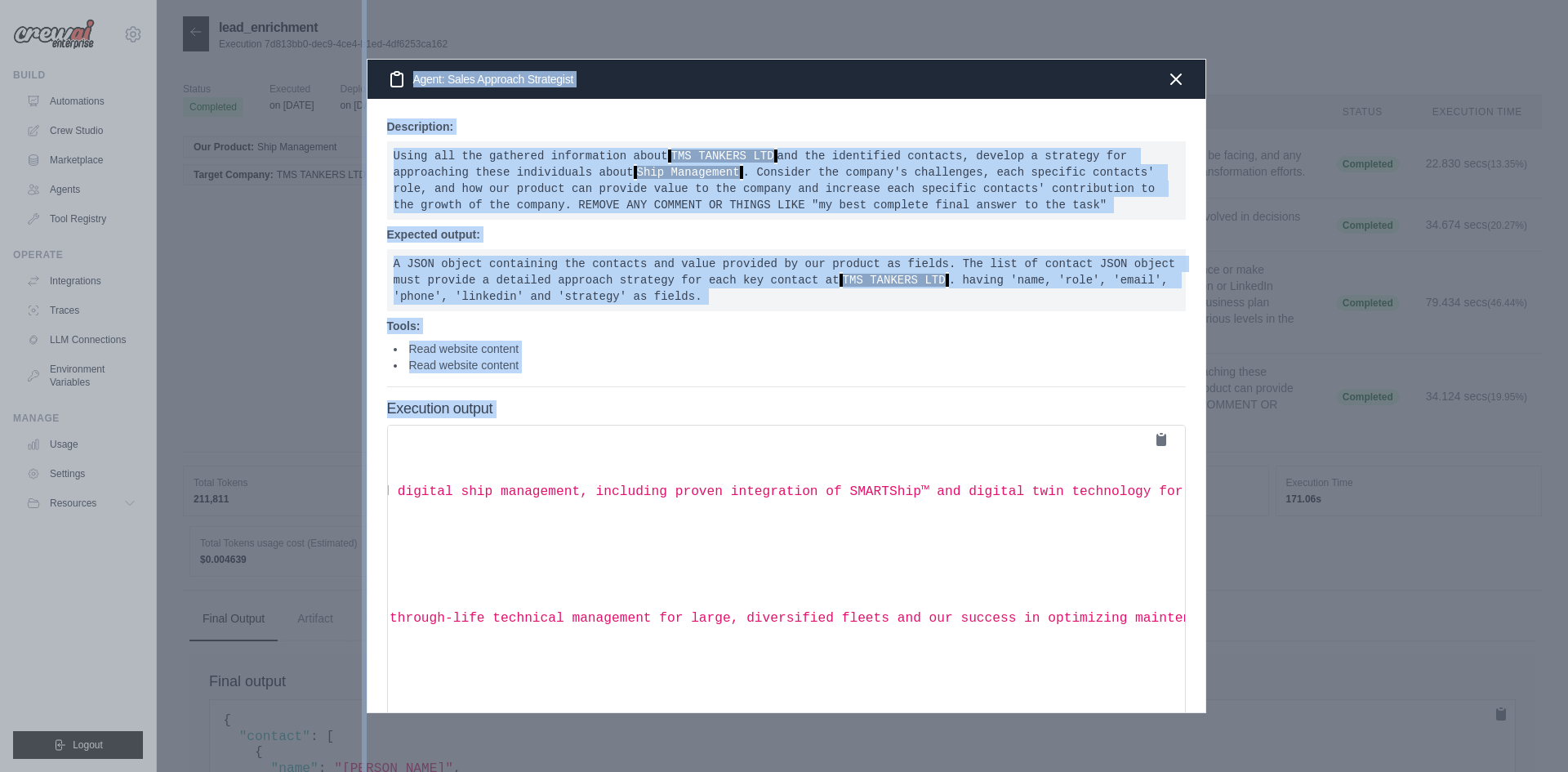
scroll to position [81, 0]
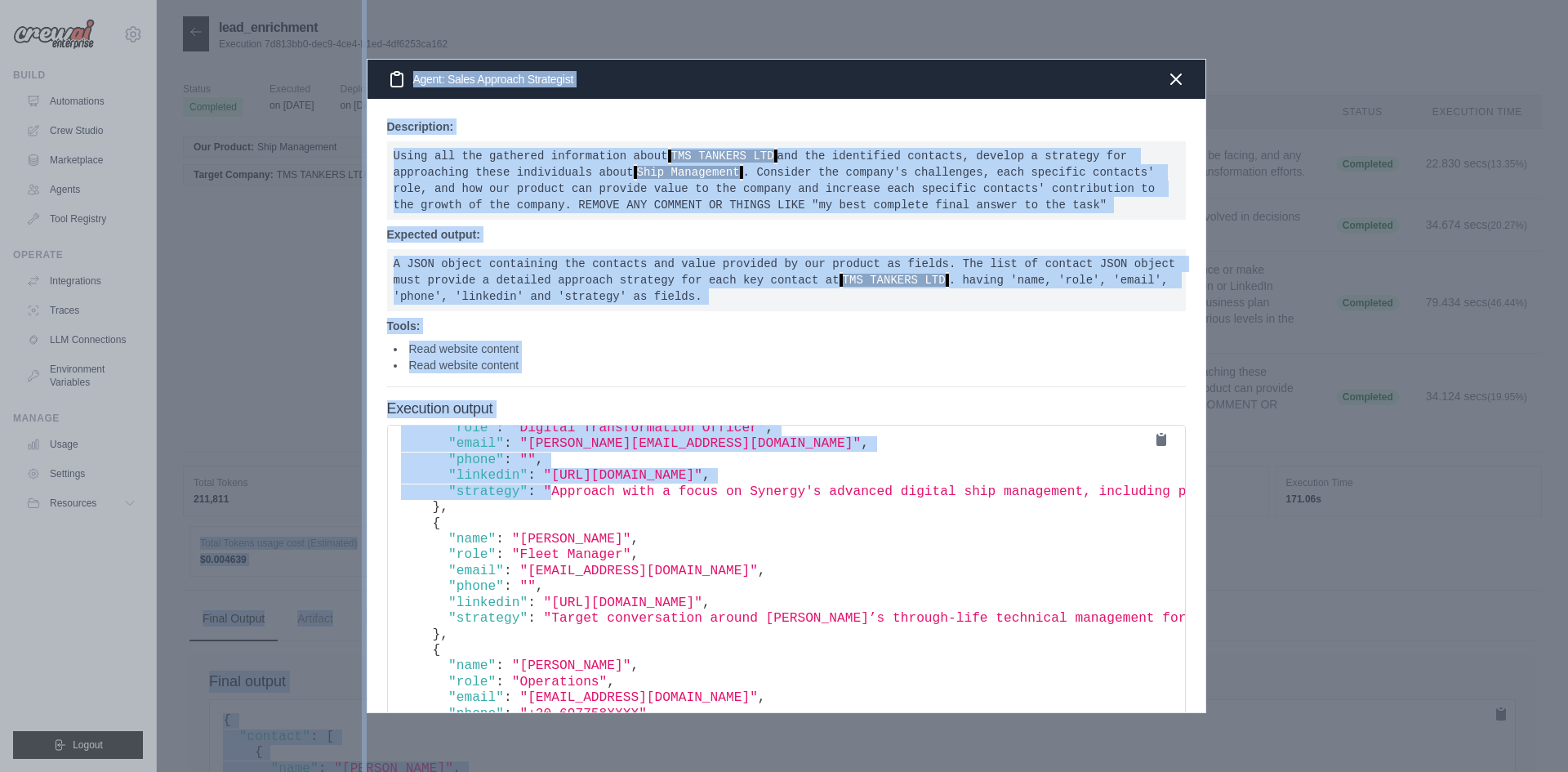
drag, startPoint x: 543, startPoint y: 495, endPoint x: 371, endPoint y: 499, distance: 172.0
click at [0, 515] on html "karthik.sivakumar@synergyship.com Settings Build Automations Crew Studio GitHub" at bounding box center [784, 745] width 1568 height 1490
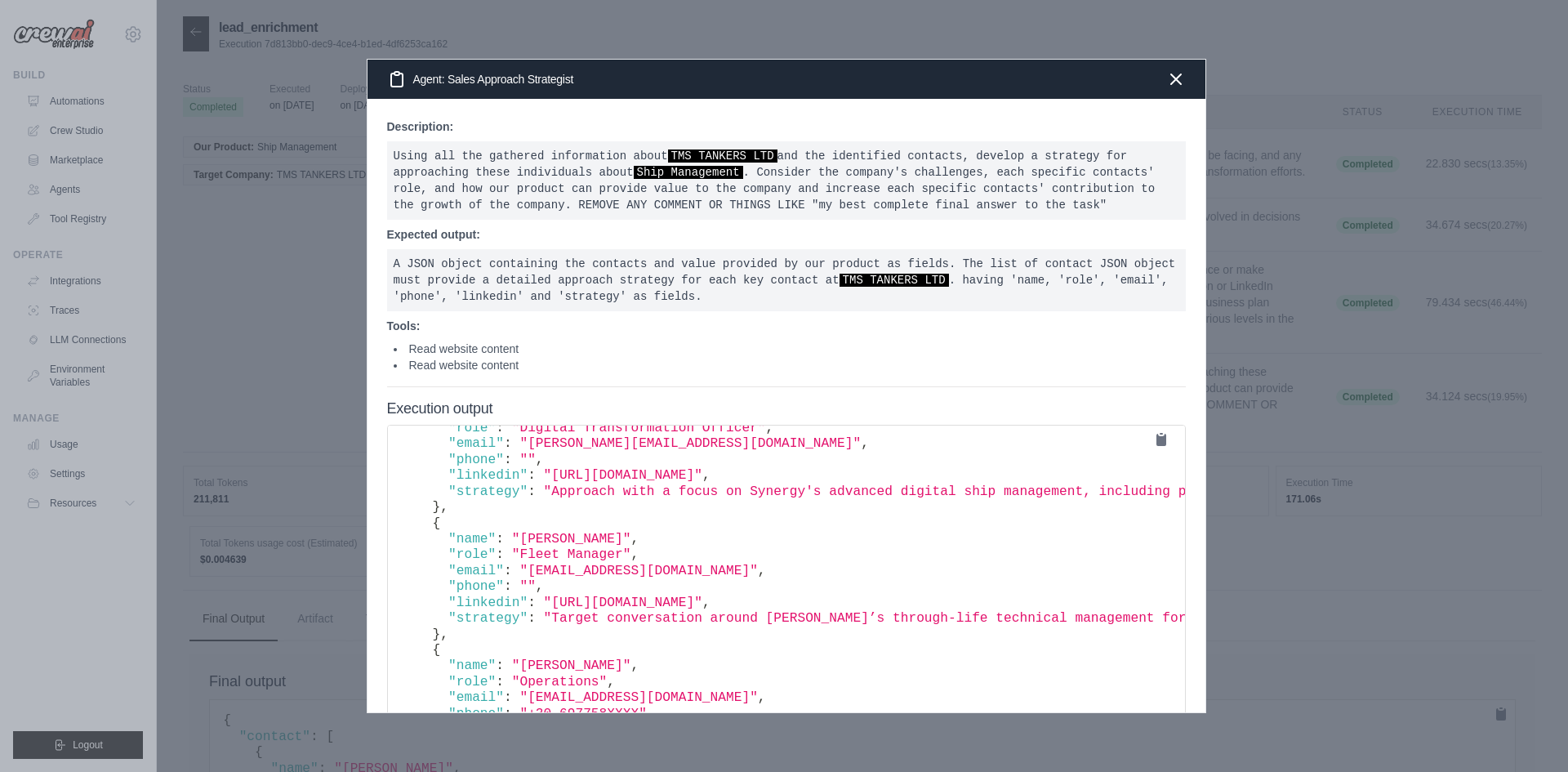
click at [676, 508] on pre "{ "contact" : [ { "name" : "Theodoros Tserpelis" , "role" : "Digital Transforma…" at bounding box center [786, 582] width 799 height 314
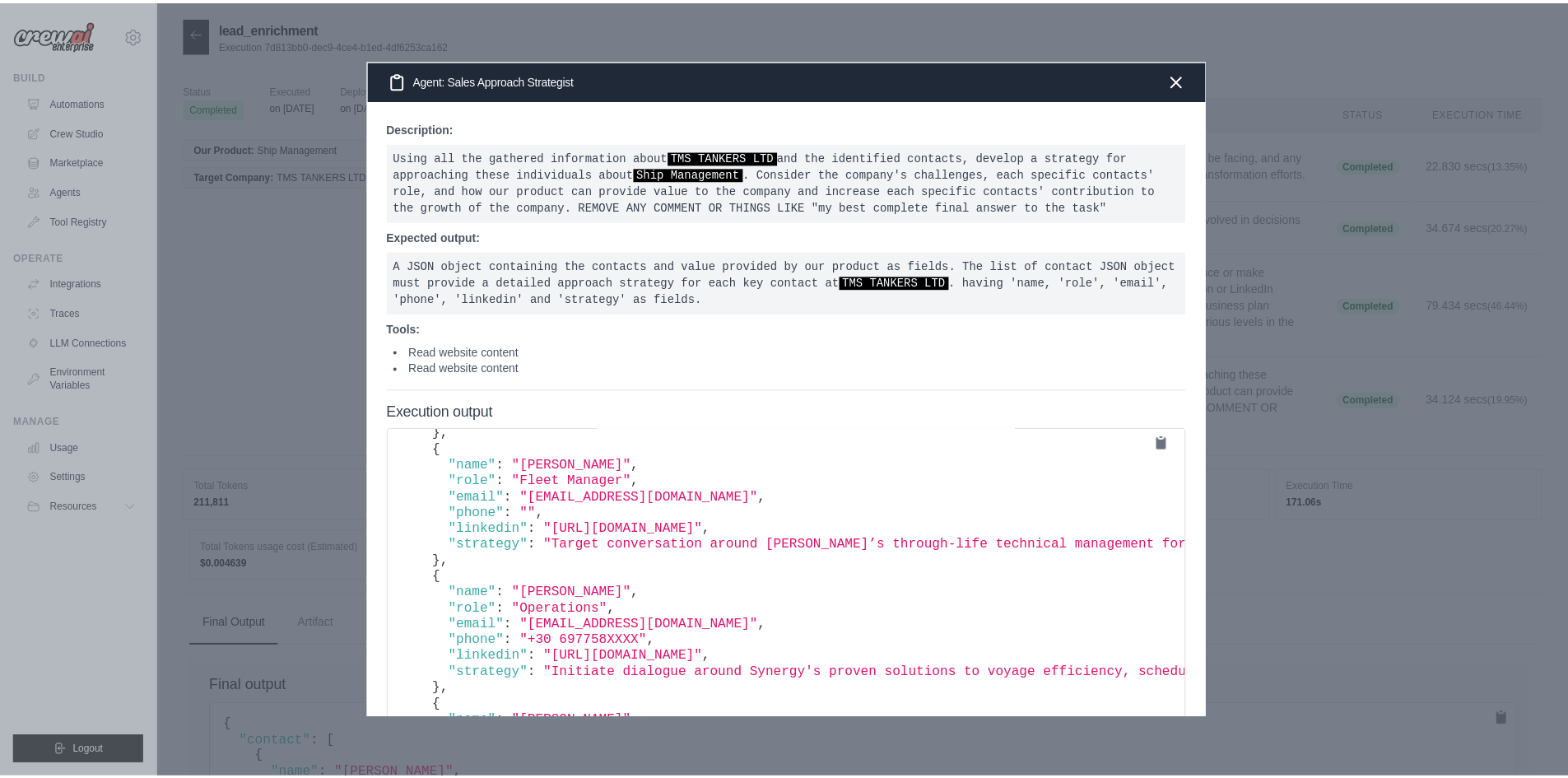
scroll to position [329, 0]
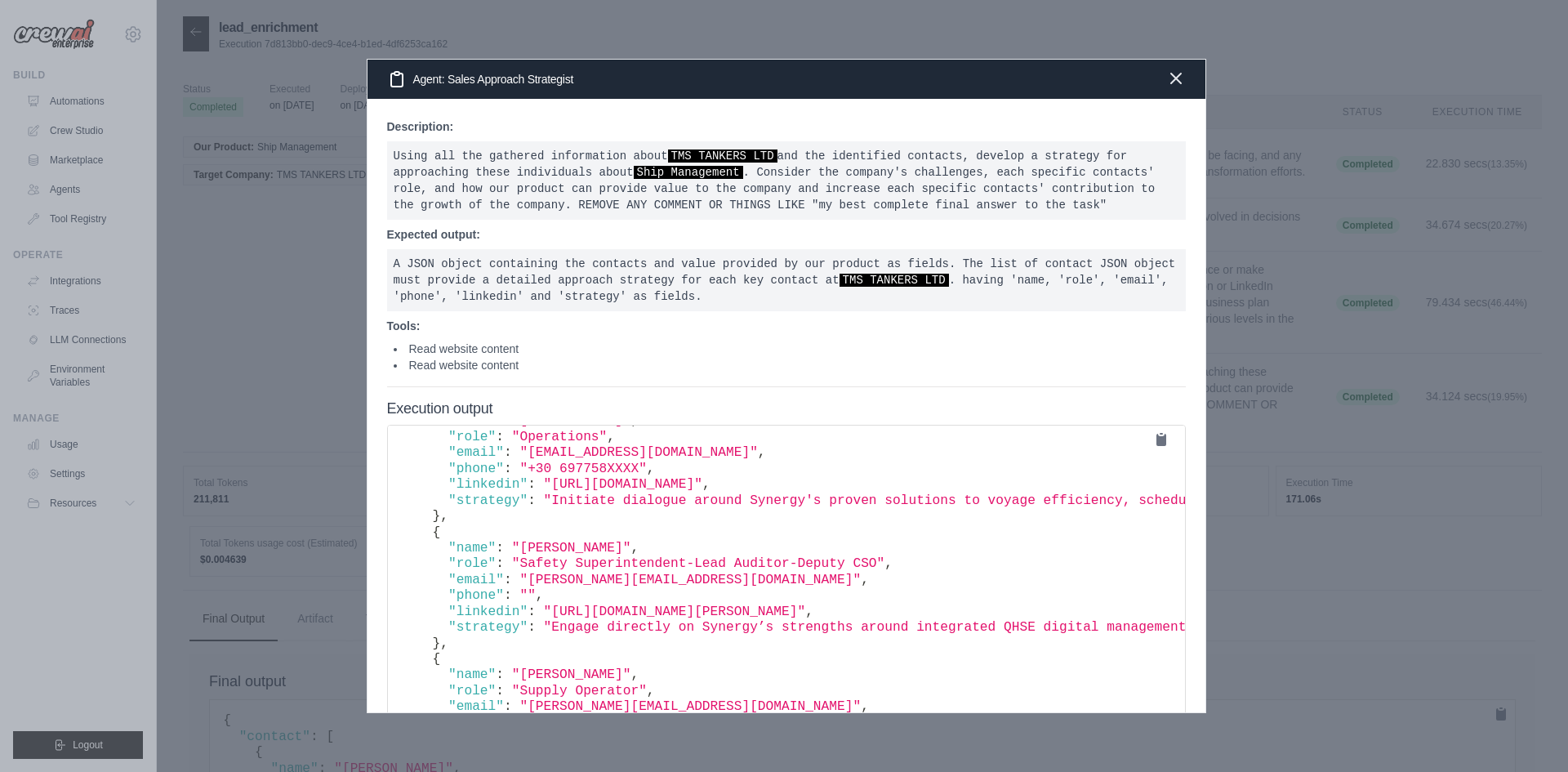
click at [1173, 70] on icon "button" at bounding box center [1176, 78] width 19 height 19
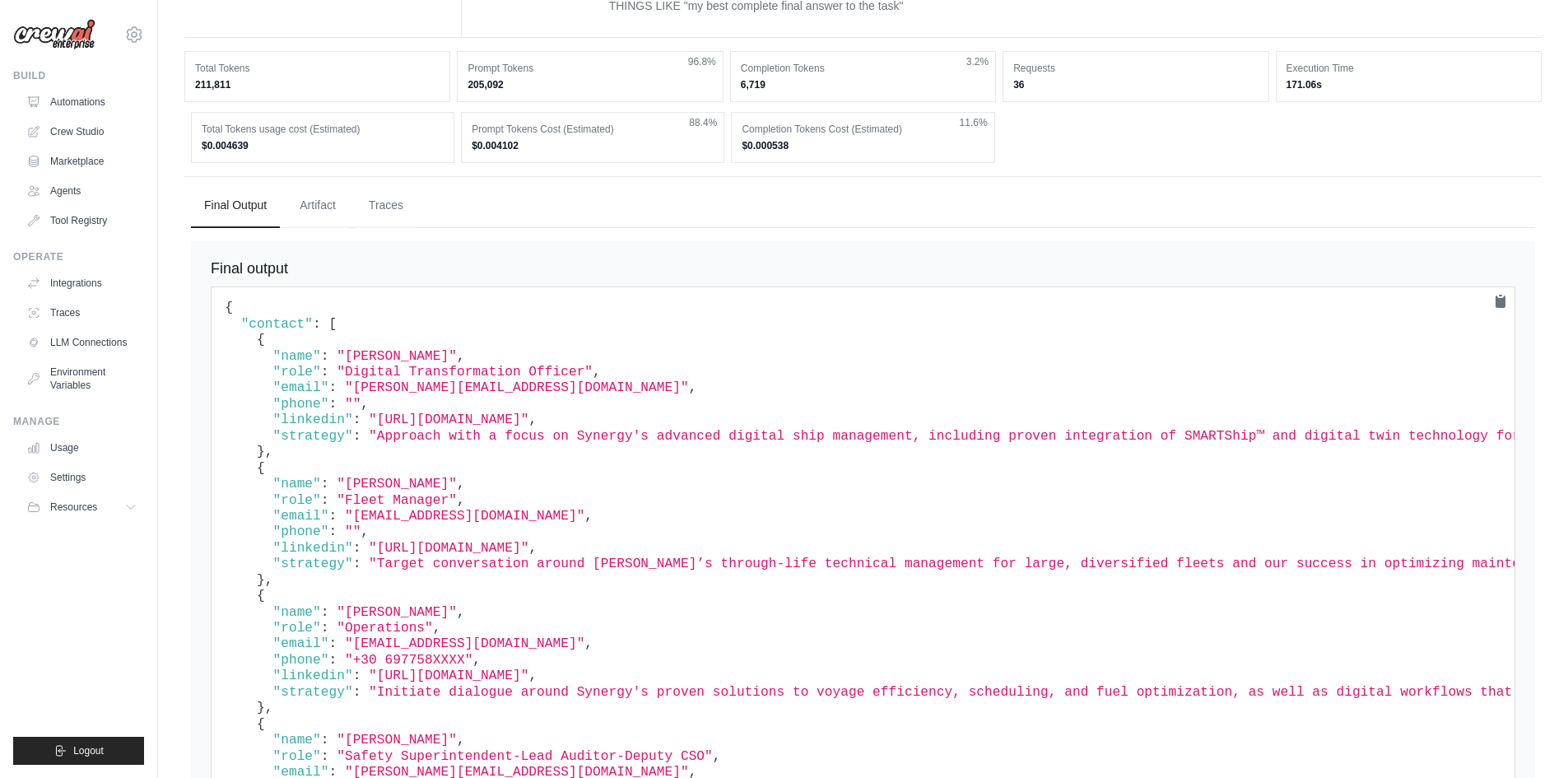
scroll to position [407, 0]
